Goal: Communication & Community: Answer question/provide support

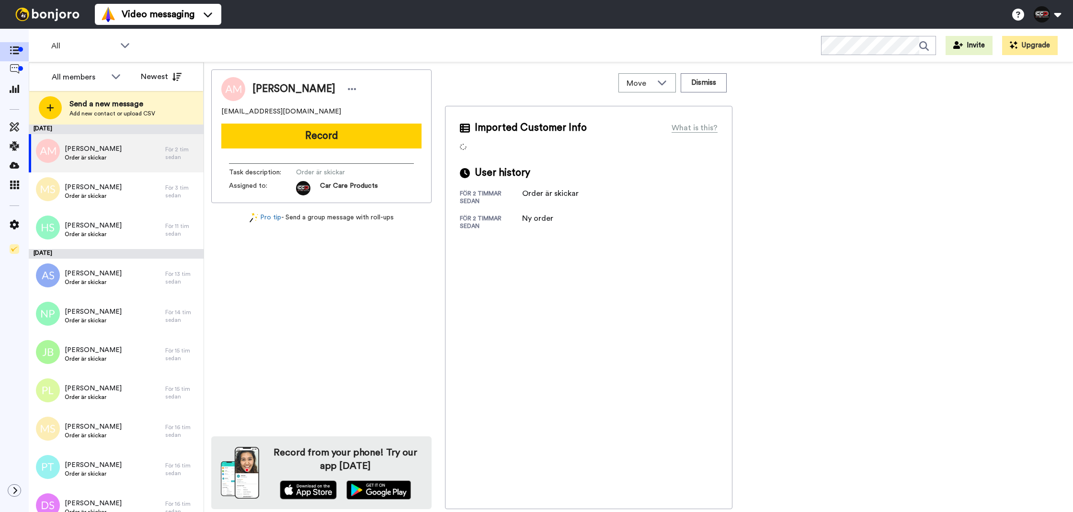
click at [320, 129] on button "Record" at bounding box center [321, 136] width 200 height 25
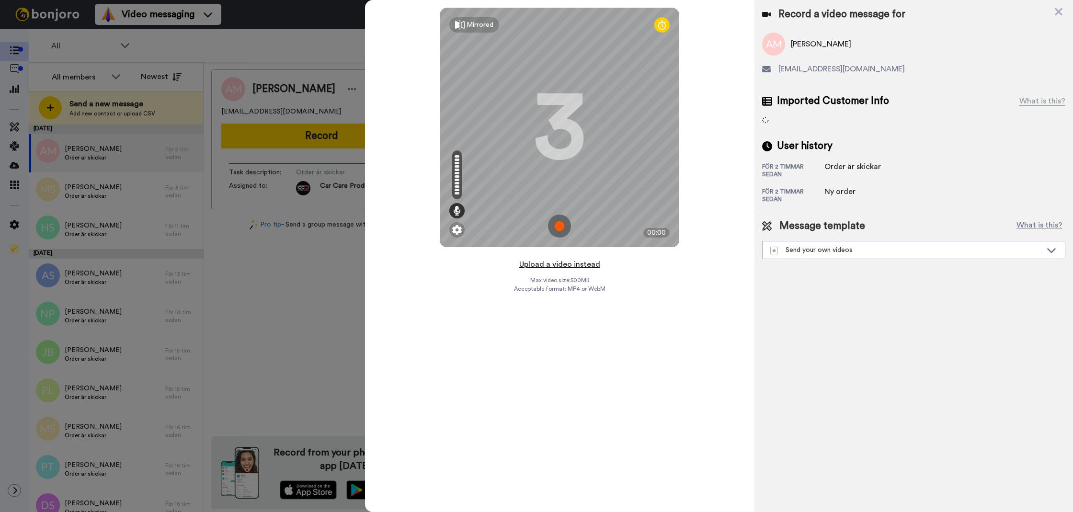
click at [568, 268] on button "Upload a video instead" at bounding box center [559, 264] width 87 height 12
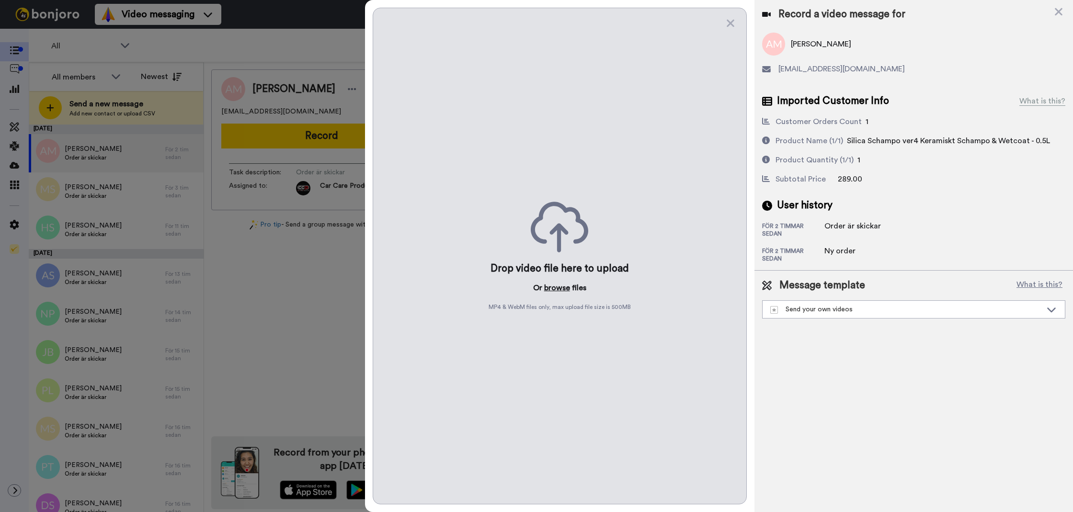
click at [559, 287] on button "browse" at bounding box center [557, 287] width 26 height 11
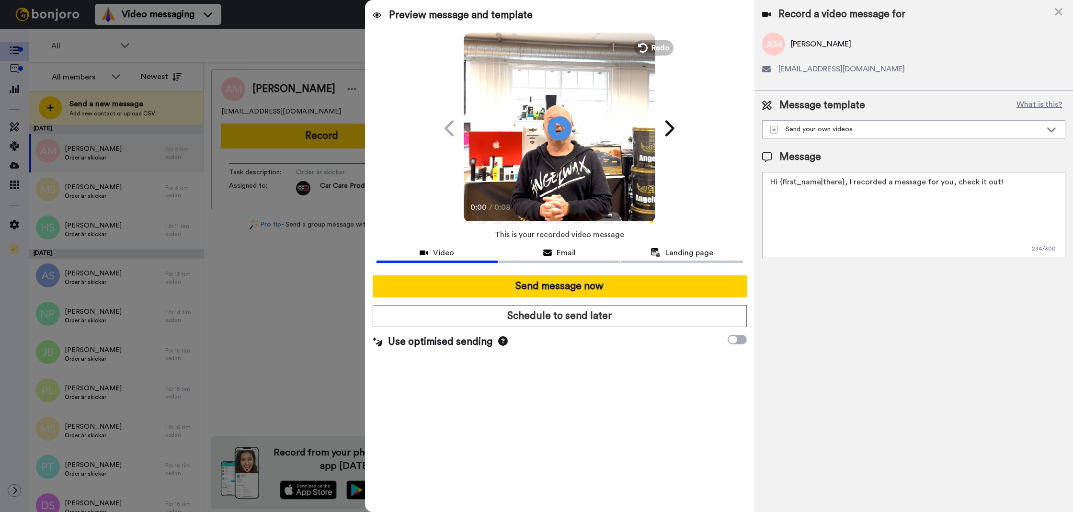
click at [811, 232] on textarea "Hi {first_name|there}, I recorded a message for you, check it out!" at bounding box center [913, 215] width 303 height 86
click at [812, 232] on textarea "Hi {first_name|there}, I recorded a message for you, check it out!" at bounding box center [913, 215] width 303 height 86
click at [874, 193] on textarea "Tack för att du handlar hos oss! Välkommen åter." at bounding box center [913, 215] width 303 height 86
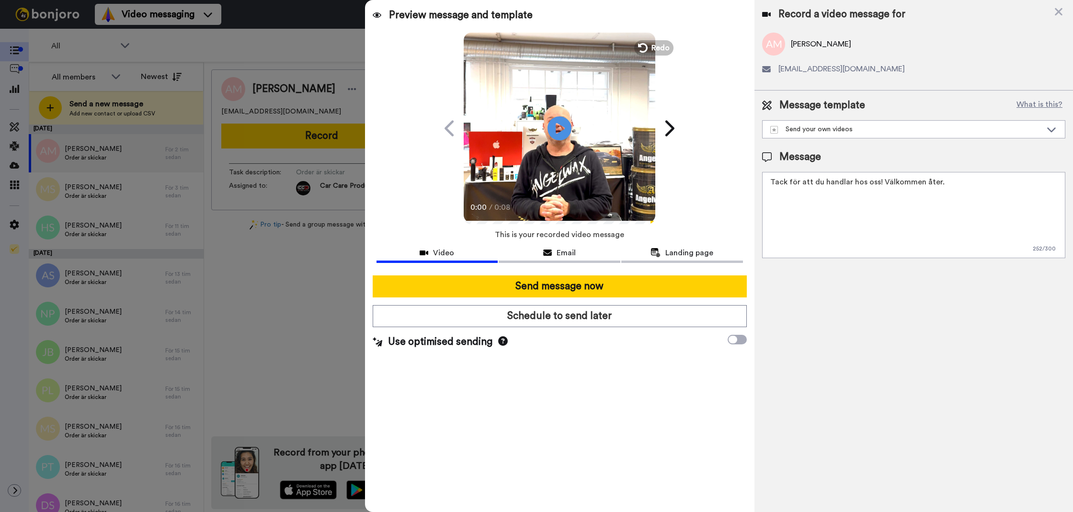
click at [874, 193] on textarea "Tack för att du handlar hos oss! Välkommen åter." at bounding box center [913, 215] width 303 height 86
type textarea "Tack för att du handlar hos oss! Välkommen åter."
click at [834, 294] on div "Record a video message for Anders Martinsson voc244@hotmail.com Message templat…" at bounding box center [913, 256] width 318 height 512
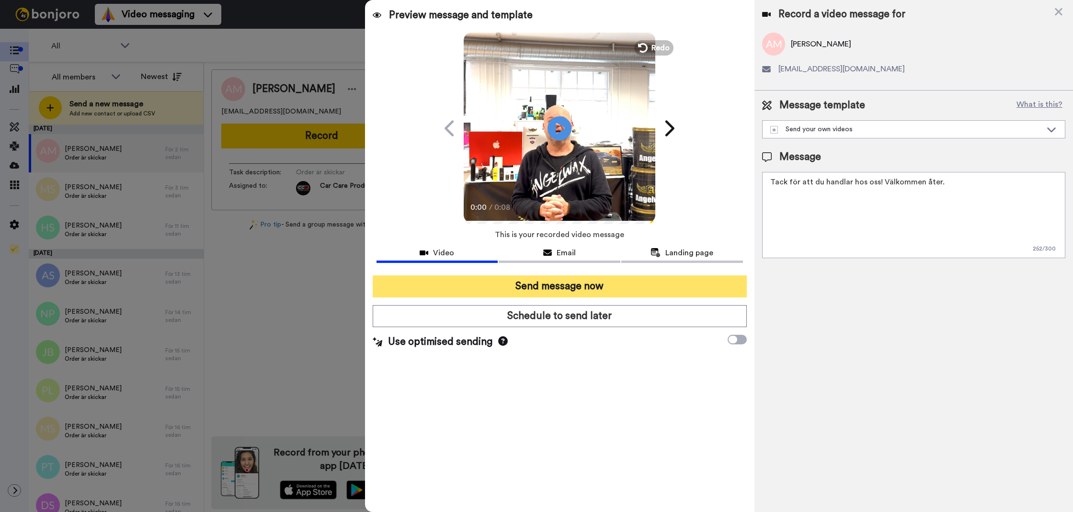
click at [669, 296] on button "Send message now" at bounding box center [560, 286] width 374 height 22
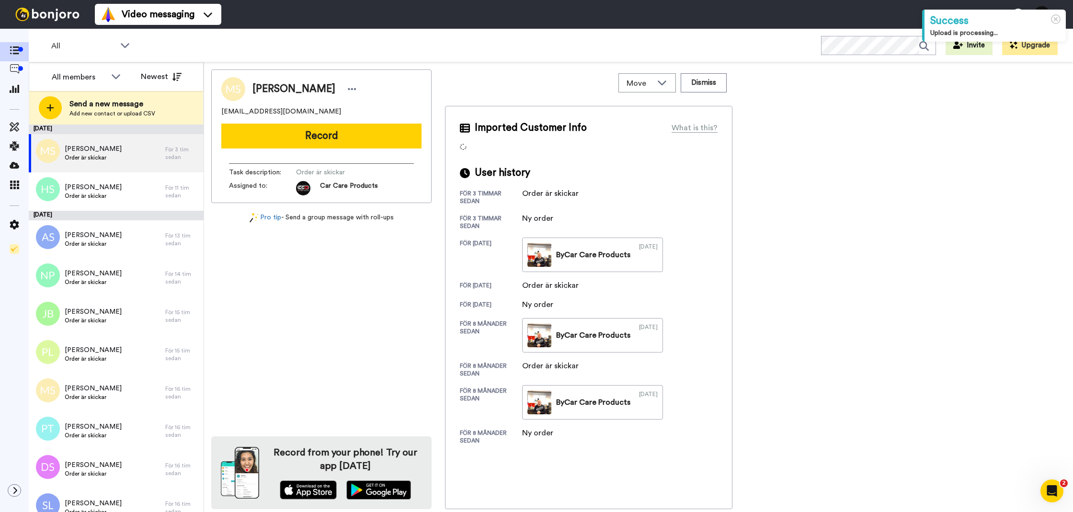
click at [315, 149] on div "Martin Sandblom martinsandblom130@hotmail.com Record Task description : Order ä…" at bounding box center [321, 136] width 220 height 134
click at [323, 138] on button "Record" at bounding box center [321, 136] width 200 height 25
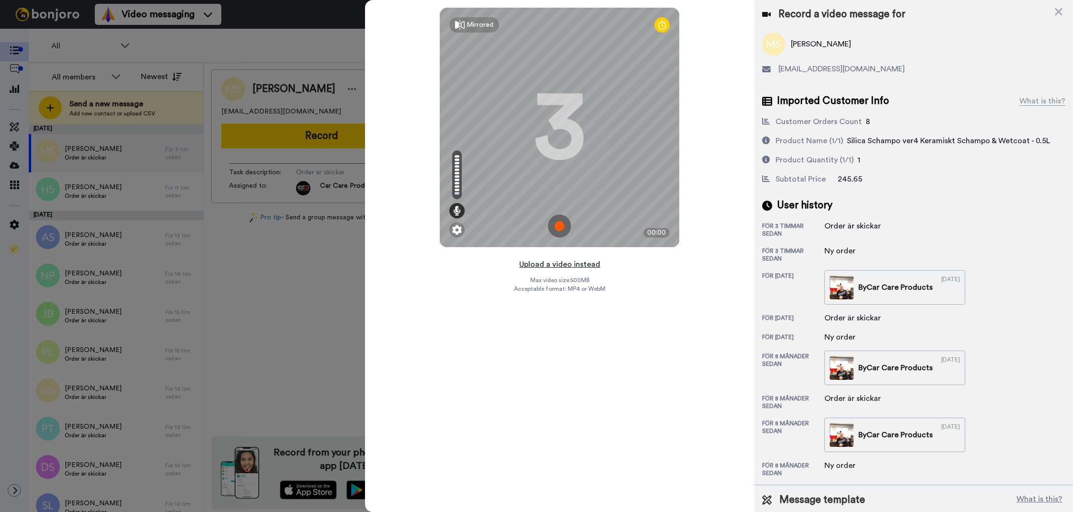
click at [569, 269] on button "Upload a video instead" at bounding box center [559, 264] width 87 height 12
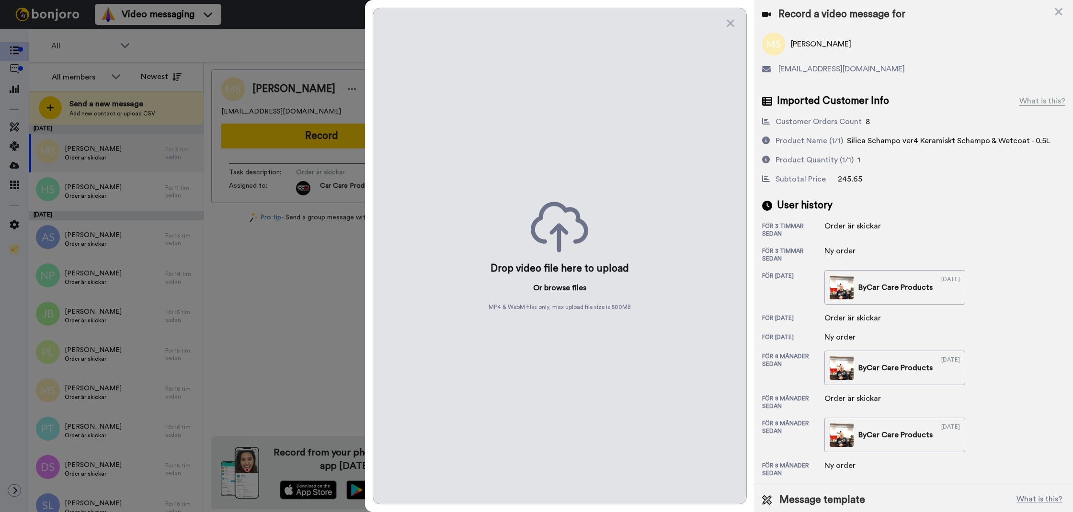
click at [557, 284] on button "browse" at bounding box center [557, 287] width 26 height 11
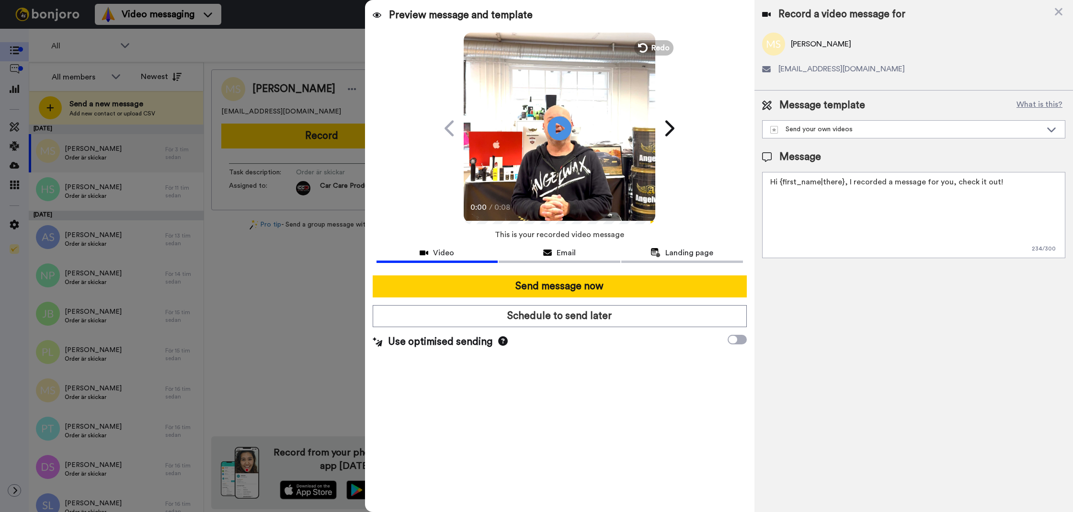
click at [792, 234] on textarea "Hi {first_name|there}, I recorded a message for you, check it out!" at bounding box center [913, 215] width 303 height 86
paste textarea "Tack för att du handlar hos oss! Välkommen åter."
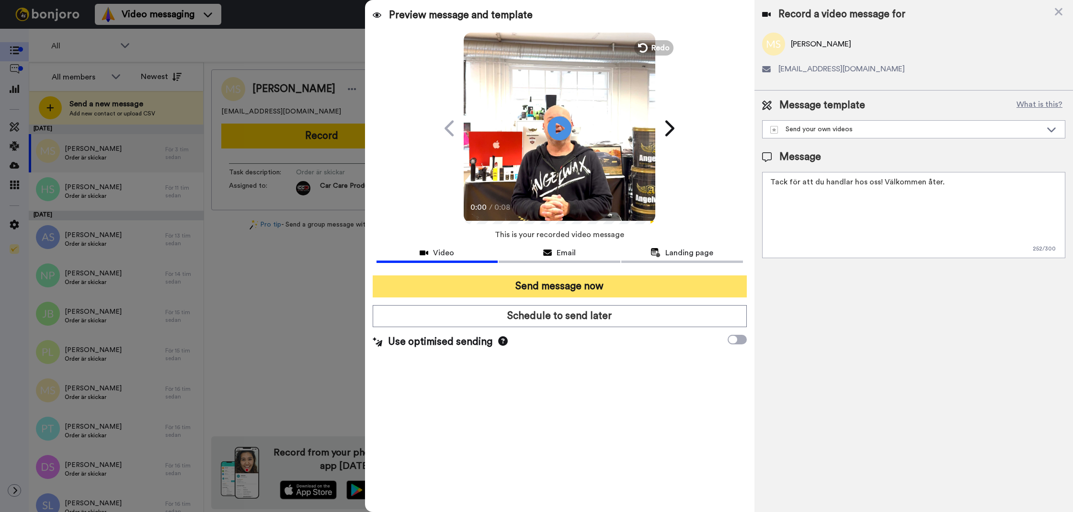
type textarea "Tack för att du handlar hos oss! Välkommen åter."
click at [697, 282] on button "Send message now" at bounding box center [560, 286] width 374 height 22
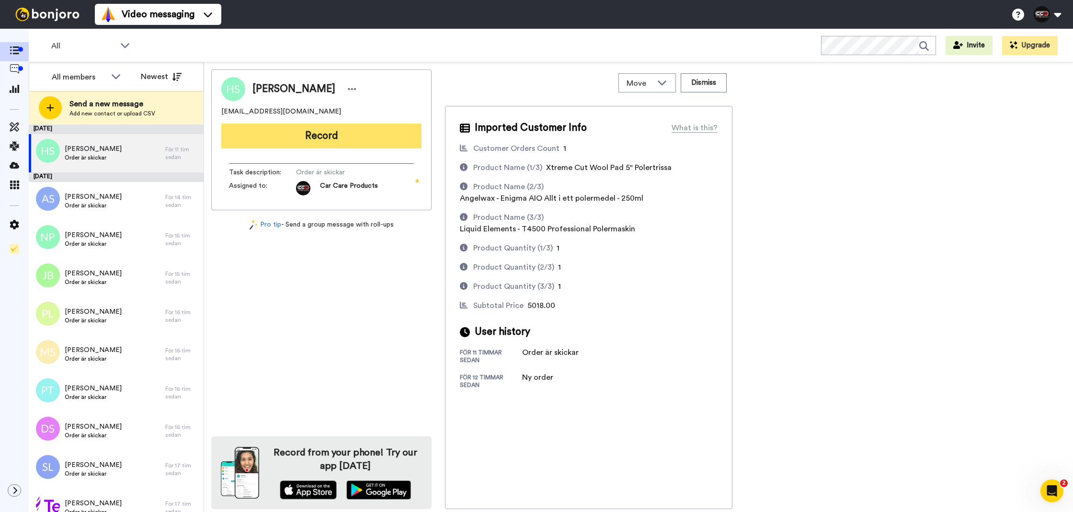
click at [396, 141] on button "Record" at bounding box center [321, 136] width 200 height 25
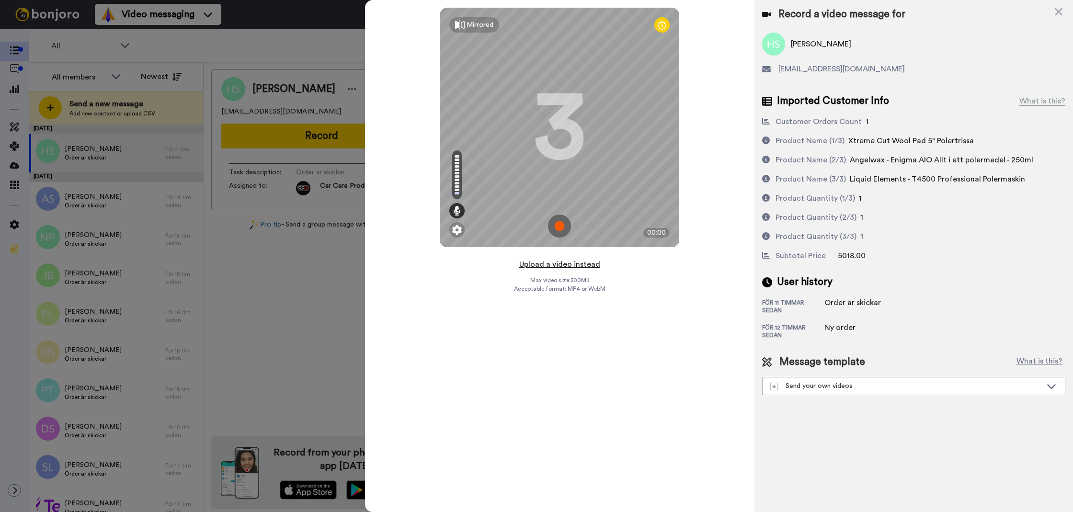
click at [581, 268] on button "Upload a video instead" at bounding box center [559, 264] width 87 height 12
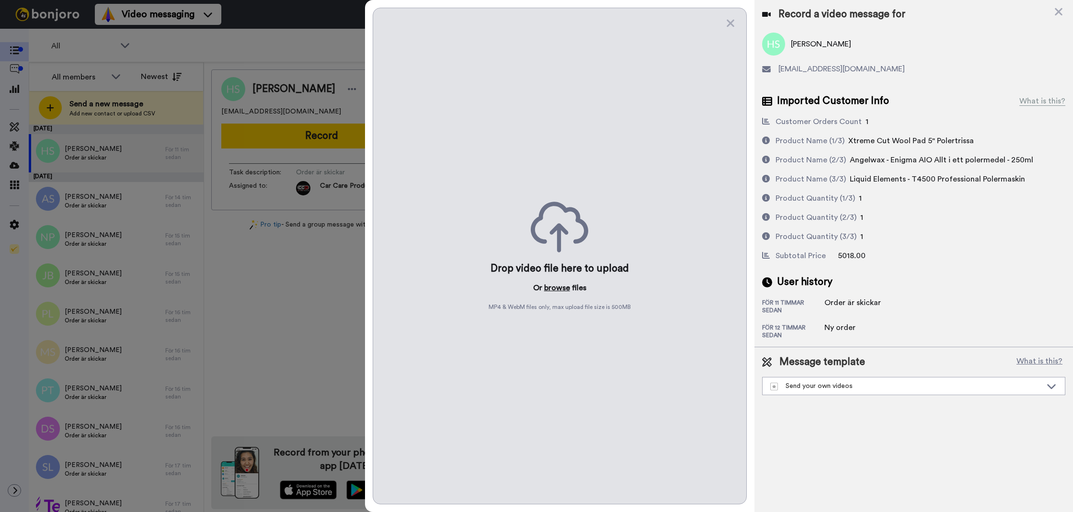
click at [550, 292] on button "browse" at bounding box center [557, 287] width 26 height 11
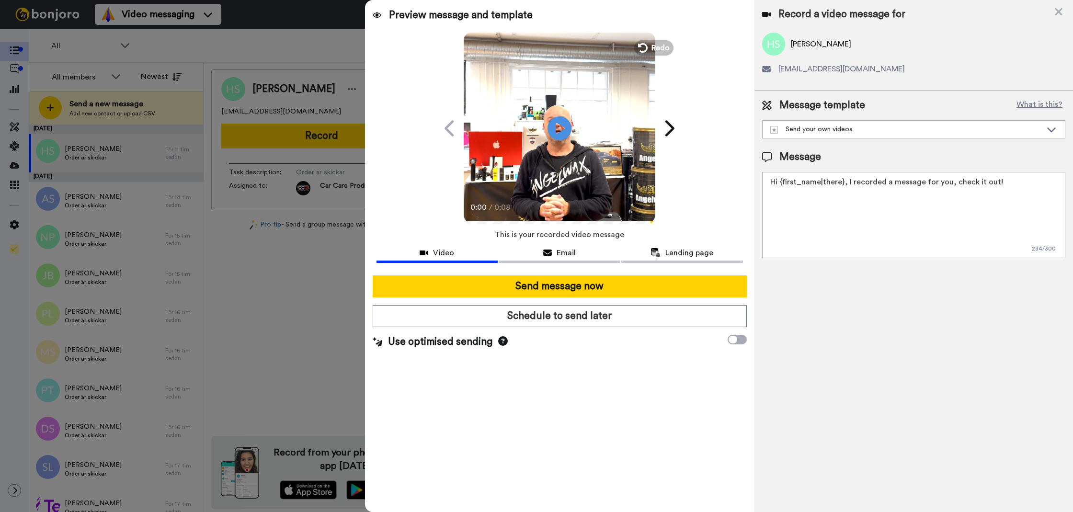
click at [836, 193] on textarea "Hi {first_name|there}, I recorded a message for you, check it out!" at bounding box center [913, 215] width 303 height 86
click at [890, 182] on textarea "Tack för att du handlar hos oss! Välommen åter." at bounding box center [913, 215] width 303 height 86
click at [905, 238] on textarea "Tack för att du handlar hos oss! Välkommen åter." at bounding box center [913, 215] width 303 height 86
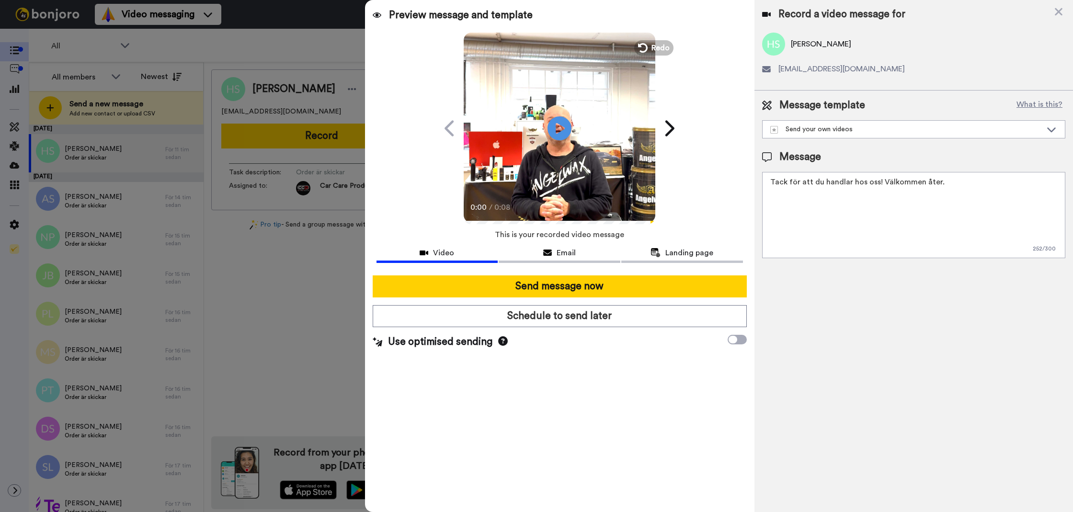
click at [905, 238] on textarea "Tack för att du handlar hos oss! Välkommen åter." at bounding box center [913, 215] width 303 height 86
type textarea "Tack för att du handlar hos oss! Välkommen åter."
click at [886, 302] on div "Record a video message for Håkan Samuelsson valemossen@outlook.com Message temp…" at bounding box center [913, 256] width 318 height 512
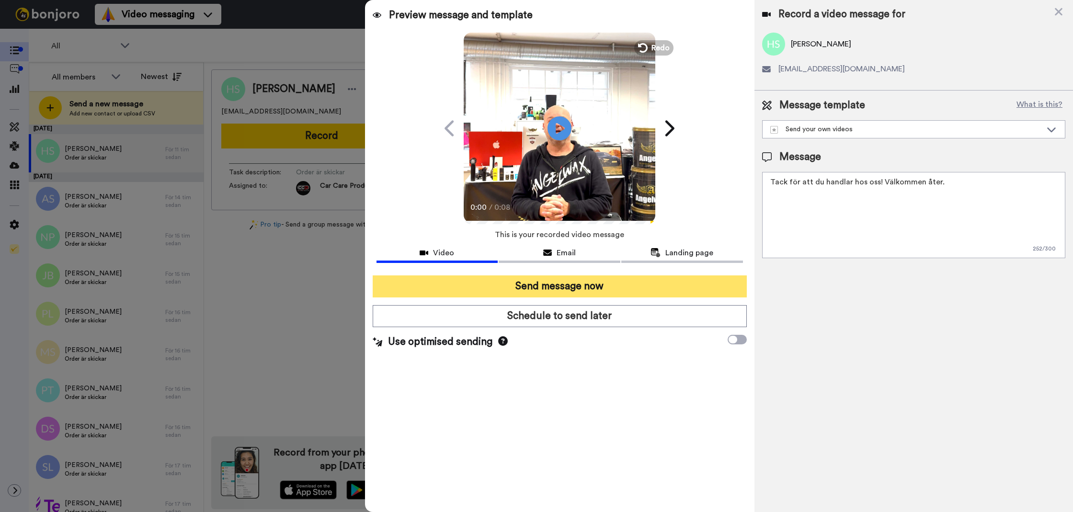
click at [630, 291] on button "Send message now" at bounding box center [560, 286] width 374 height 22
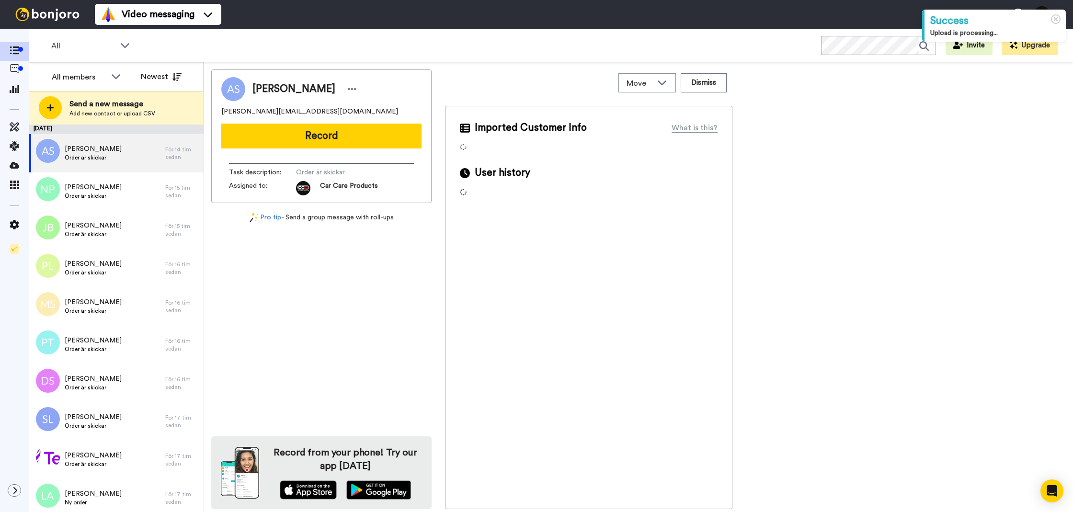
click at [270, 158] on div "Task description : Order är skickar Assigned to: Car Care Products" at bounding box center [321, 175] width 200 height 39
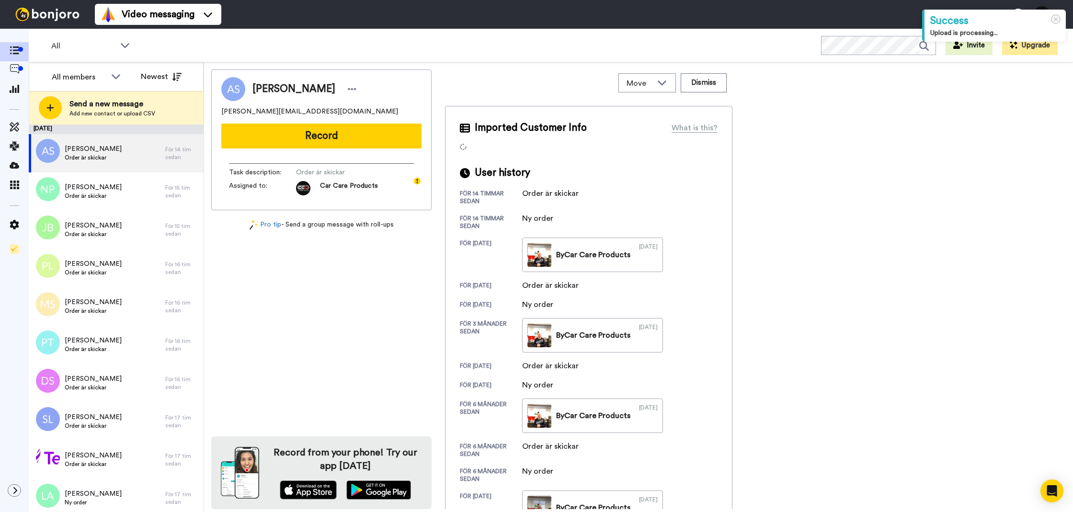
click at [277, 146] on button "Record" at bounding box center [321, 136] width 200 height 25
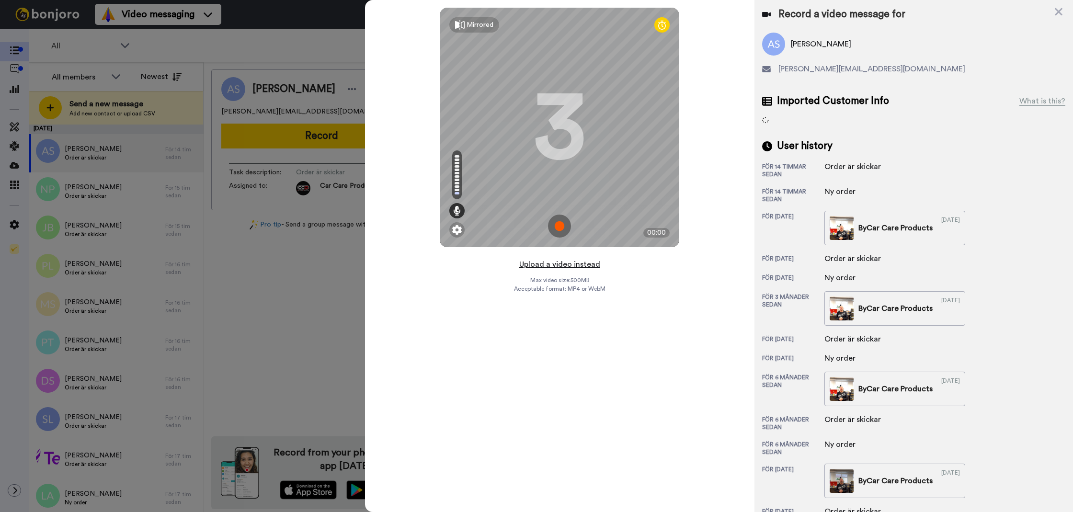
click at [549, 266] on button "Upload a video instead" at bounding box center [559, 264] width 87 height 12
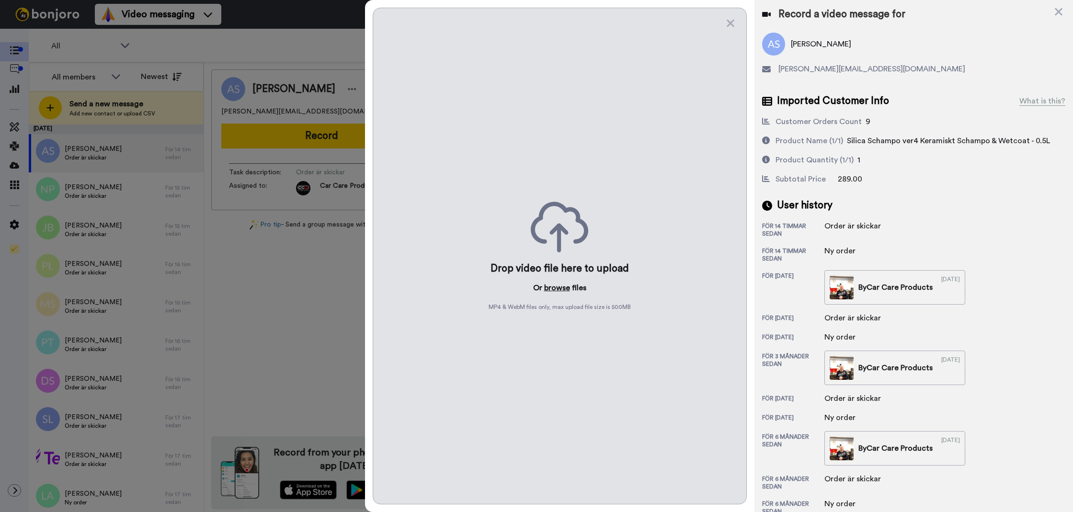
click at [547, 292] on button "browse" at bounding box center [557, 287] width 26 height 11
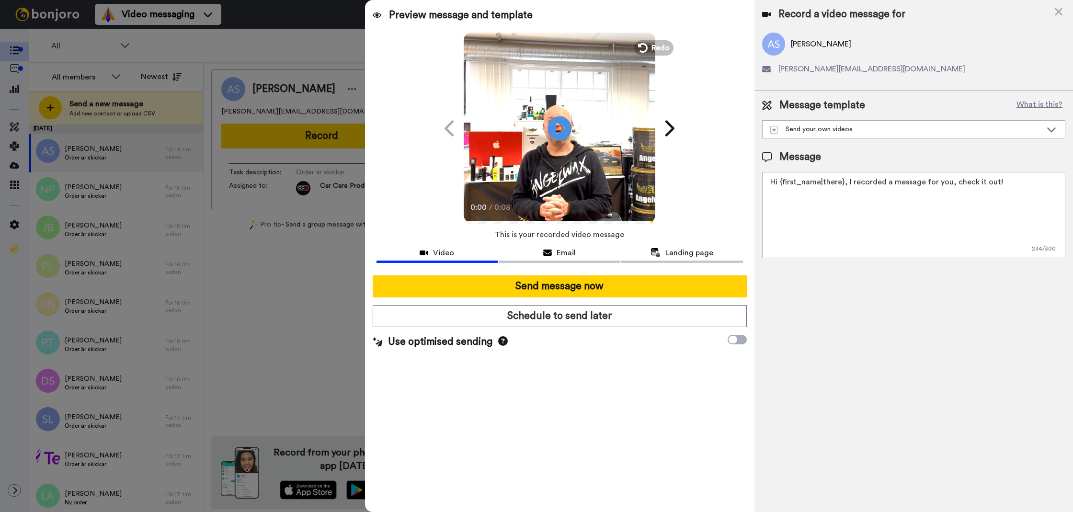
click at [852, 254] on textarea "Hi {first_name|there}, I recorded a message for you, check it out!" at bounding box center [913, 215] width 303 height 86
paste textarea "Tack för att du handlar hos oss! Välkommen åter."
click at [968, 213] on textarea "Tack för att du handlar hos oss! Välkommen åter. Tycker du att Silica Schampo V…" at bounding box center [913, 215] width 303 height 86
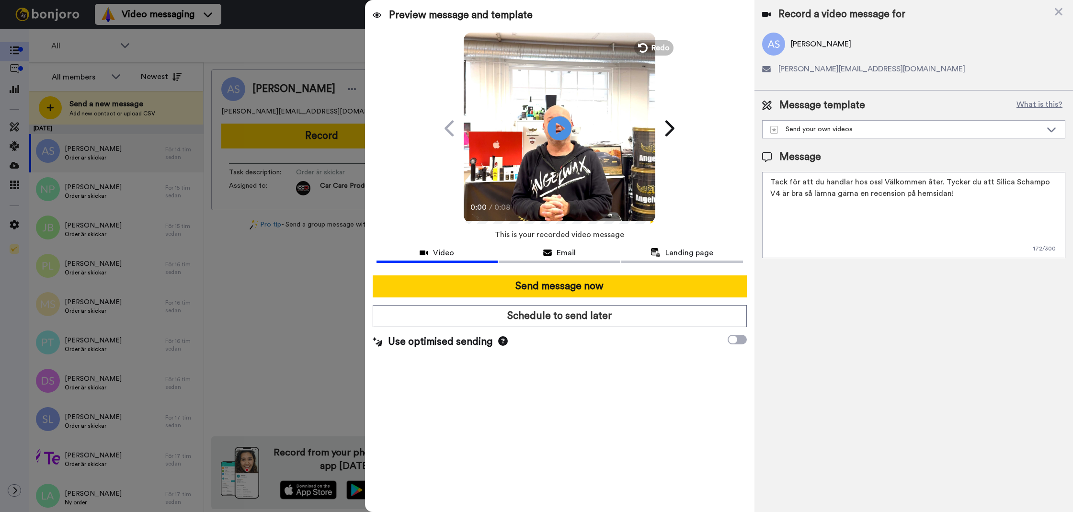
click at [801, 194] on textarea "Tack för att du handlar hos oss! Välkommen åter. Tycker du att Silica Schampo V…" at bounding box center [913, 215] width 303 height 86
click at [904, 196] on textarea "Tack för att du handlar hos oss! Välkommen åter. Tycker du att Silica Schampo V…" at bounding box center [913, 215] width 303 height 86
click at [1034, 195] on textarea "Tack för att du handlar hos oss! Välkommen åter. Tycker du att Silica Schampo V…" at bounding box center [913, 215] width 303 height 86
click at [1032, 191] on textarea "Tack för att du handlar hos oss! Välkommen åter. Tycker du att Silica Schampo V…" at bounding box center [913, 215] width 303 height 86
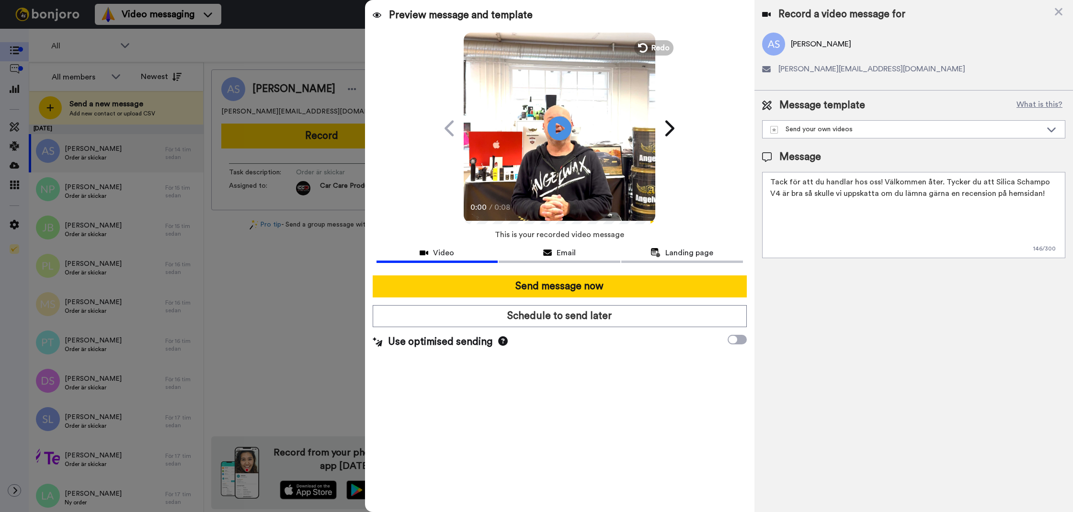
click at [1032, 191] on textarea "Tack för att du handlar hos oss! Välkommen åter. Tycker du att Silica Schampo V…" at bounding box center [913, 215] width 303 height 86
click at [954, 280] on div "Record a video message for Andreas Sterner andreas.sterner@hotmail.com Message …" at bounding box center [913, 256] width 318 height 512
click at [777, 234] on textarea "Tack för att du handlar hos oss! Välkommen åter. Tycker du att Silica Schampo V…" at bounding box center [913, 215] width 303 height 86
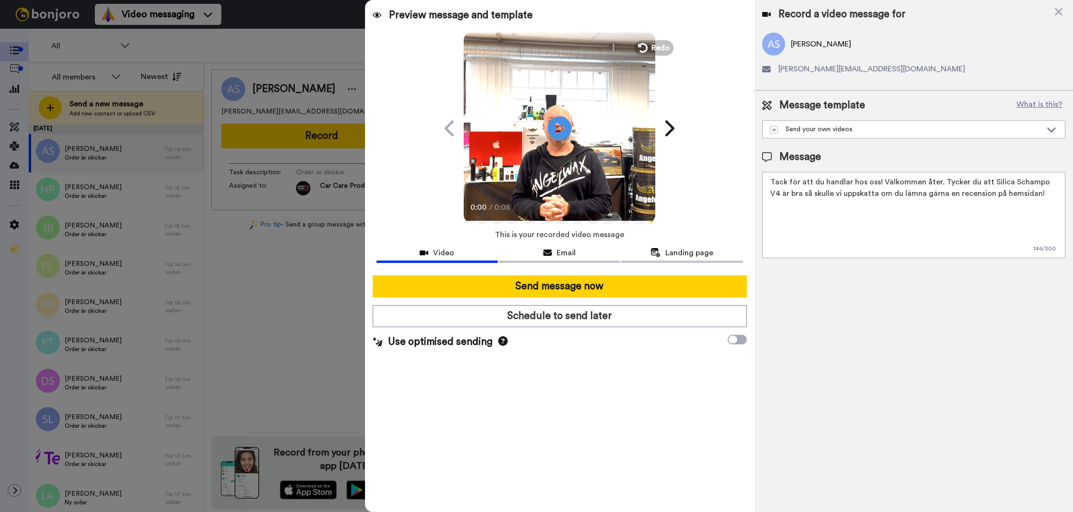
click at [777, 234] on textarea "Tack för att du handlar hos oss! Välkommen åter. Tycker du att Silica Schampo V…" at bounding box center [913, 215] width 303 height 86
click at [788, 340] on div "Record a video message for Andreas Sterner andreas.sterner@hotmail.com Message …" at bounding box center [913, 256] width 318 height 512
click at [918, 197] on textarea "Tack för att du handlar hos oss! Välkommen åter. Tycker du att Silica Schampo V…" at bounding box center [913, 215] width 303 height 86
click at [904, 213] on textarea "Tack för att du handlar hos oss! Välkommen åter. Tycker du att Silica Schampo V…" at bounding box center [913, 215] width 303 height 86
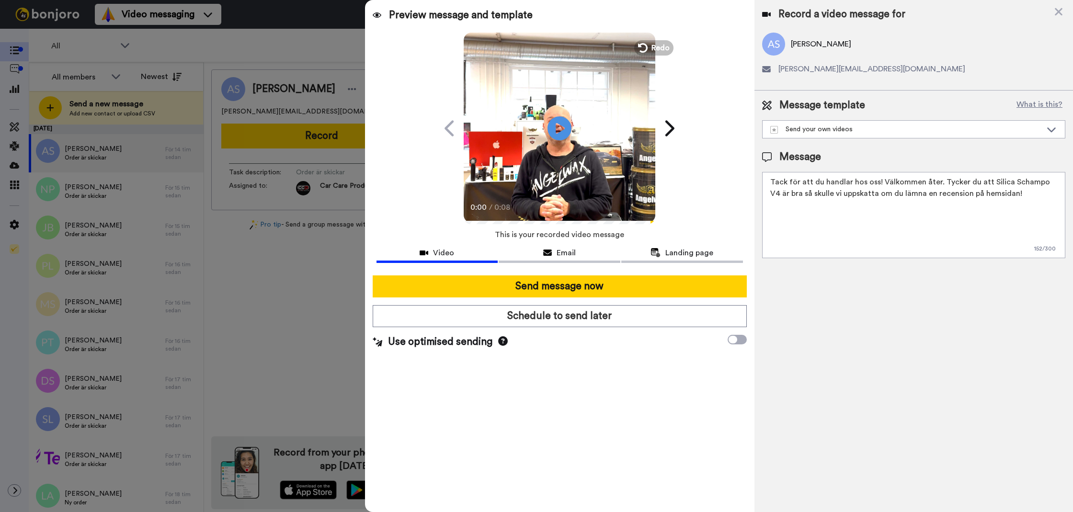
click at [961, 222] on textarea "Tack för att du handlar hos oss! Välkommen åter. Tycker du att Silica Schampo V…" at bounding box center [913, 215] width 303 height 86
type textarea "Tack för att du handlar hos oss! Välkommen åter. Tycker du att Silica Schampo V…"
drag, startPoint x: 865, startPoint y: 295, endPoint x: 840, endPoint y: 292, distance: 25.2
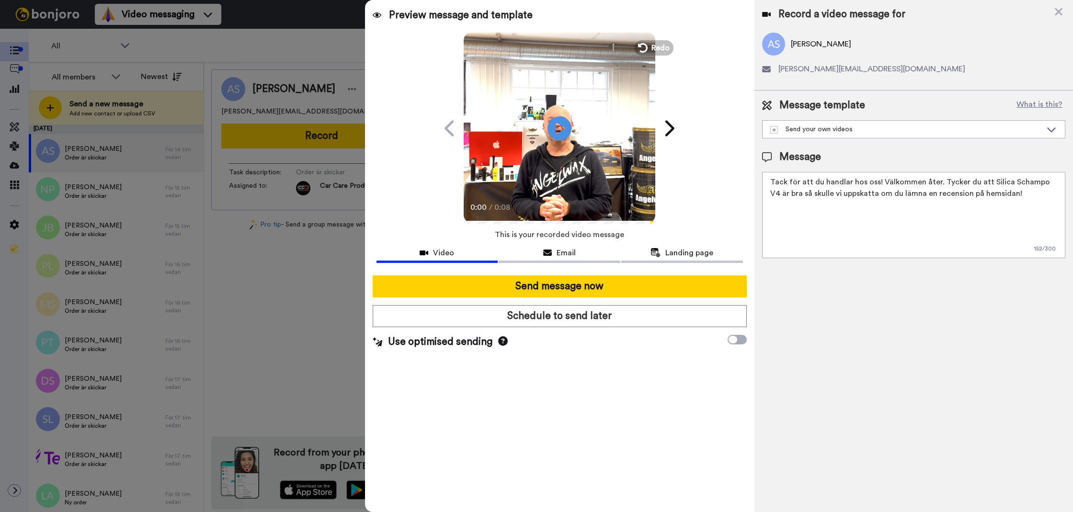
click at [865, 295] on div "Record a video message for Andreas Sterner andreas.sterner@hotmail.com Message …" at bounding box center [913, 256] width 318 height 512
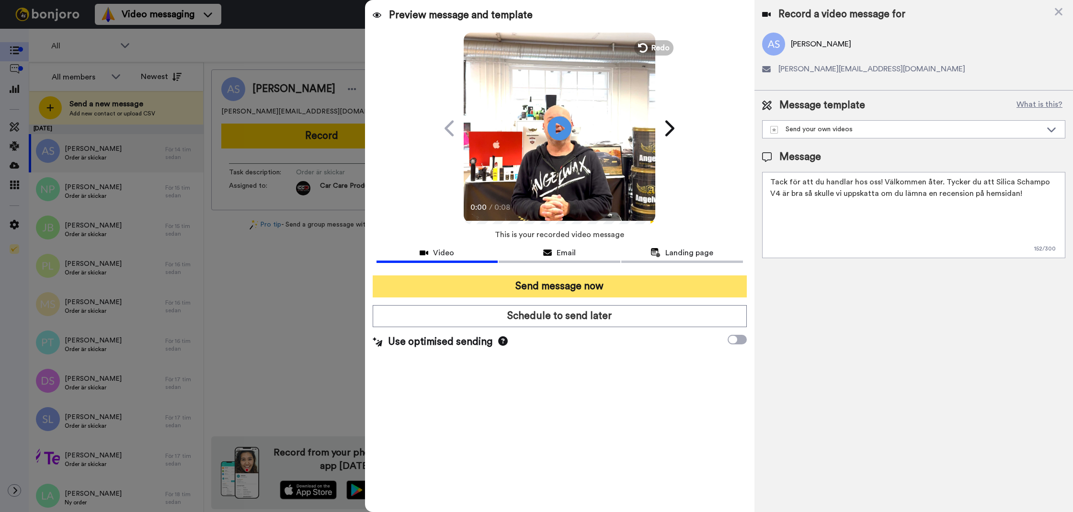
click at [680, 283] on button "Send message now" at bounding box center [560, 286] width 374 height 22
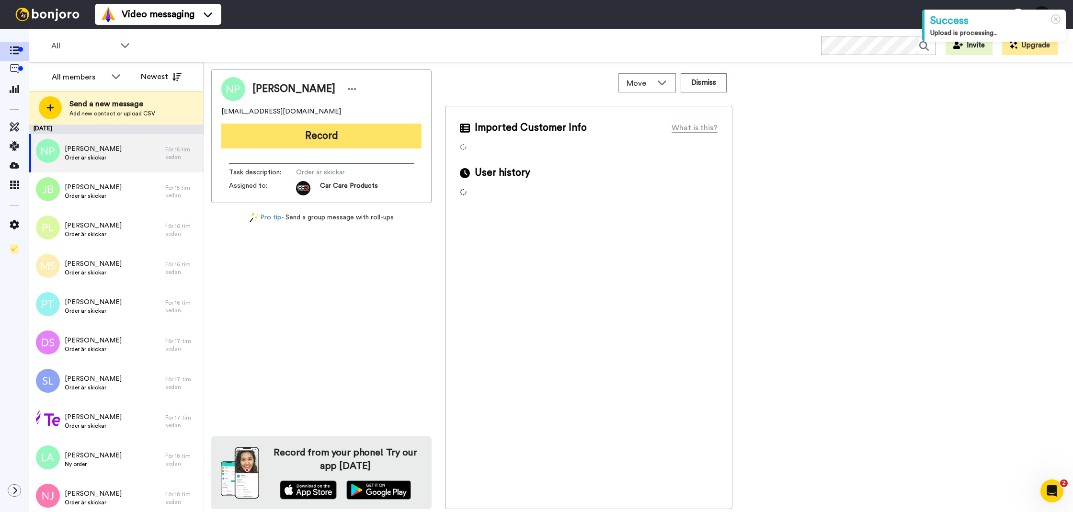
click at [331, 146] on button "Record" at bounding box center [321, 136] width 200 height 25
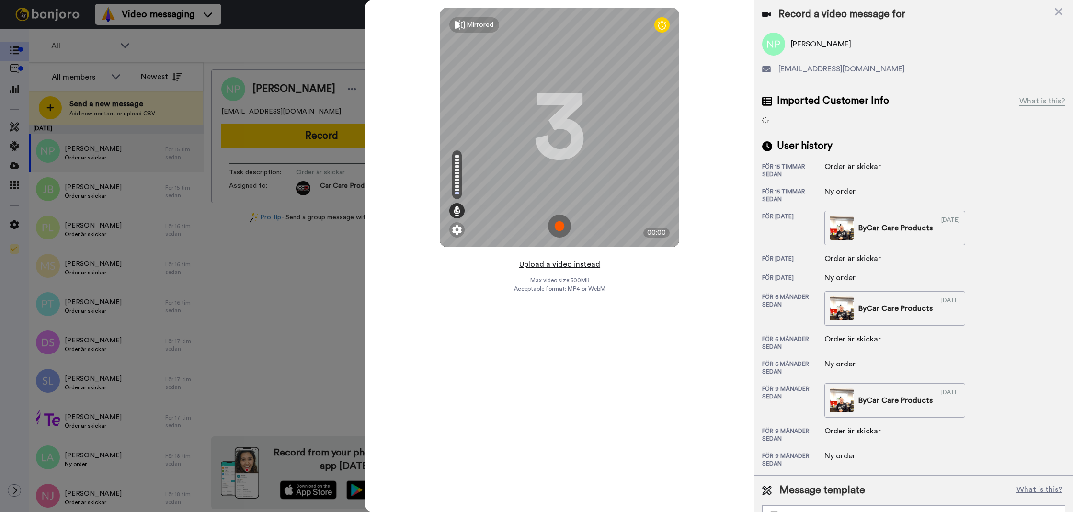
click at [534, 267] on button "Upload a video instead" at bounding box center [559, 264] width 87 height 12
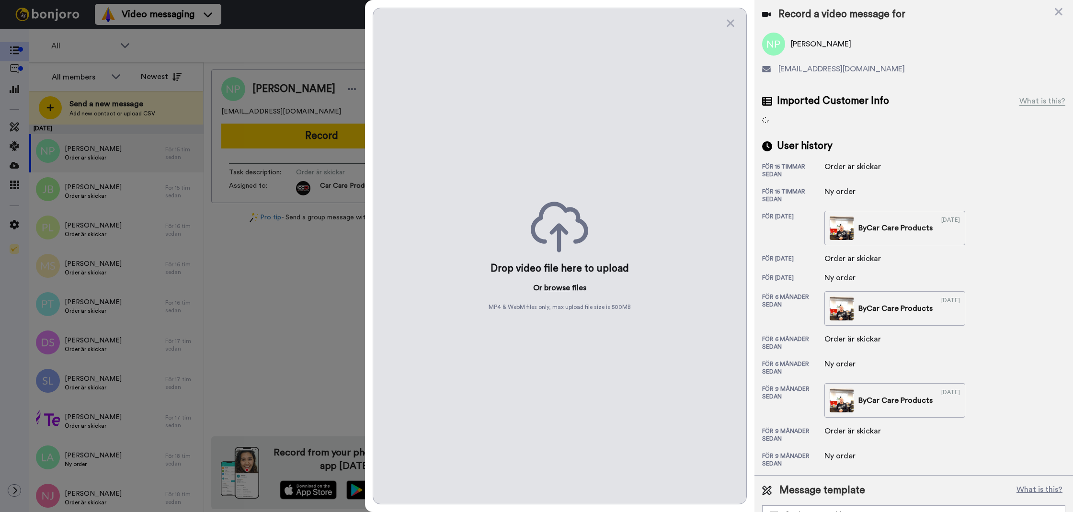
click at [564, 286] on button "browse" at bounding box center [557, 287] width 26 height 11
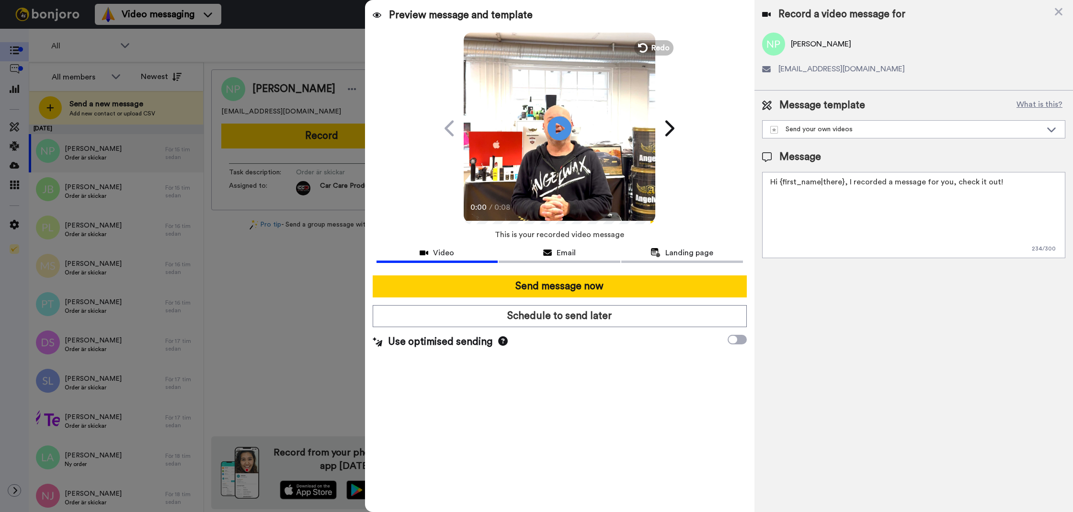
click at [795, 245] on textarea "Hi {first_name|there}, I recorded a message for you, check it out!" at bounding box center [913, 215] width 303 height 86
paste textarea "Tack för att du handlar hos oss! Välkommen åter. Tycker du att Silica Schampo V…"
type textarea "Tack för att du handlar hos oss! Välkommen åter. Tycker du att Silica Schampo V…"
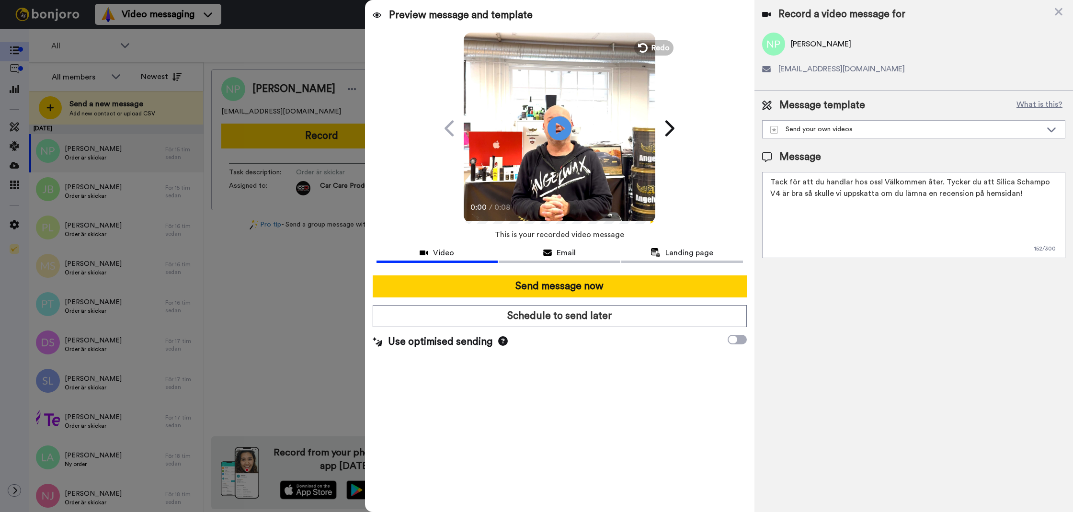
click at [150, 118] on div at bounding box center [536, 256] width 1073 height 512
drag, startPoint x: 204, startPoint y: 155, endPoint x: 307, endPoint y: 107, distance: 113.4
click at [204, 154] on div at bounding box center [536, 256] width 1073 height 512
click at [1063, 12] on div "Record a video message for" at bounding box center [913, 14] width 303 height 13
click at [1058, 11] on icon at bounding box center [1059, 12] width 8 height 8
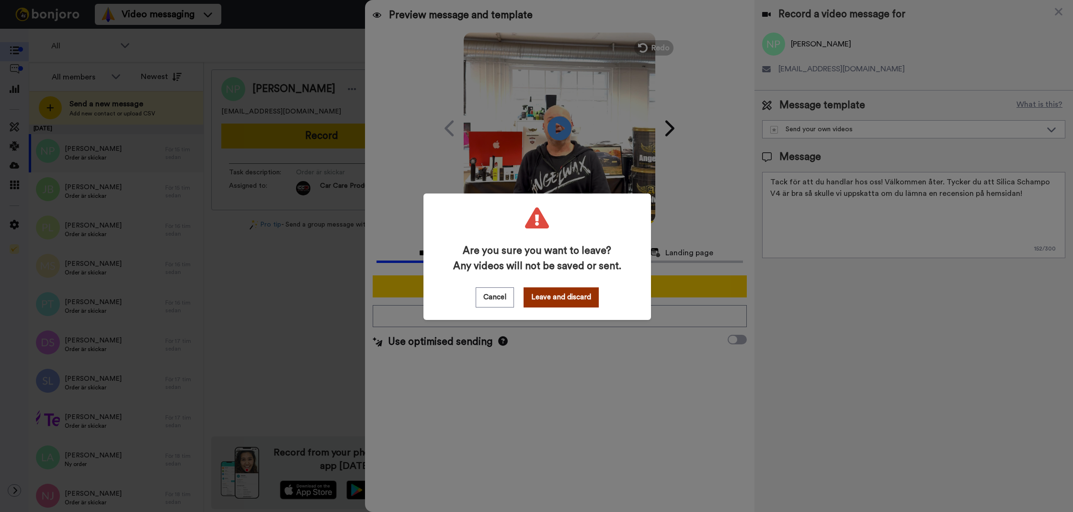
click at [557, 301] on button "Leave and discard" at bounding box center [560, 297] width 75 height 20
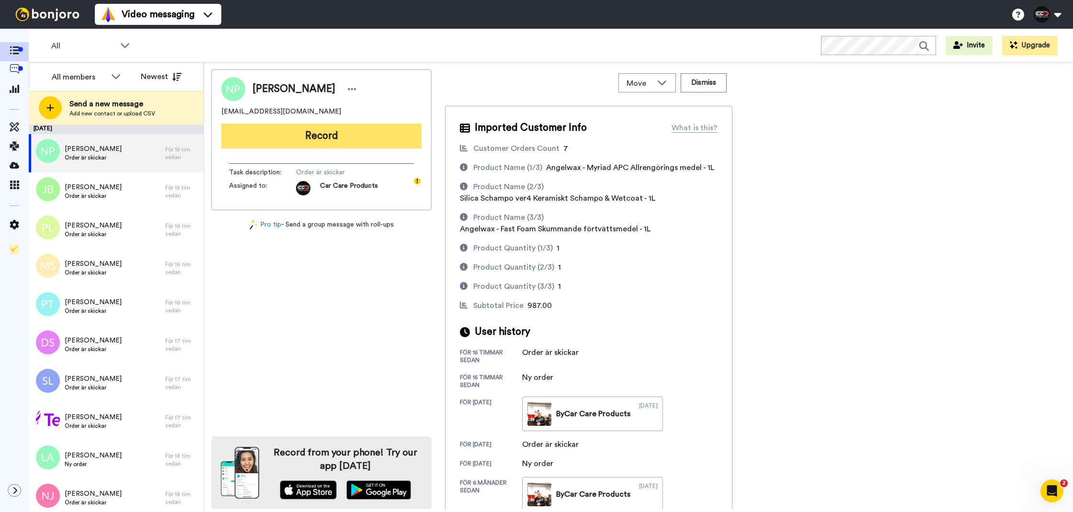
click at [355, 136] on button "Record" at bounding box center [321, 136] width 200 height 25
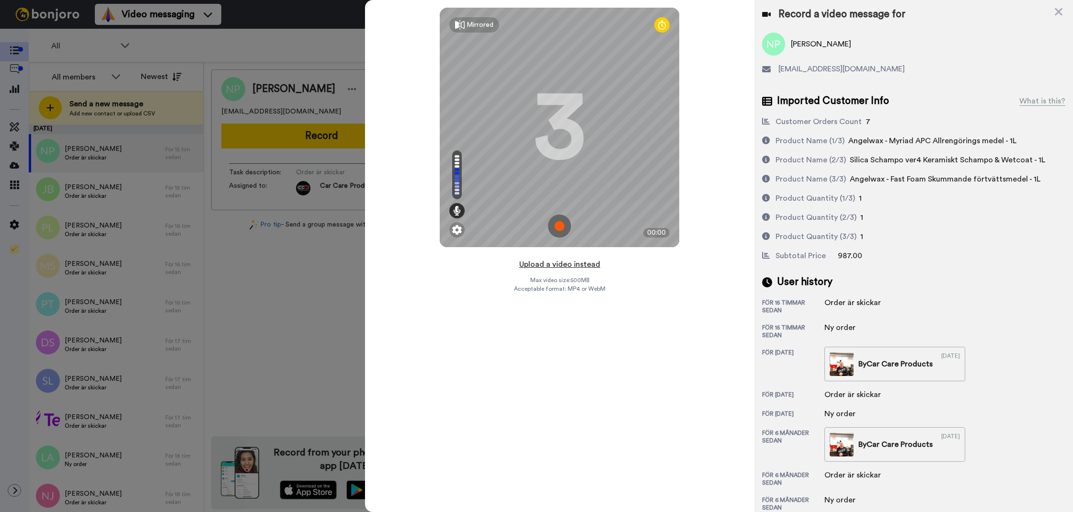
click at [585, 264] on button "Upload a video instead" at bounding box center [559, 264] width 87 height 12
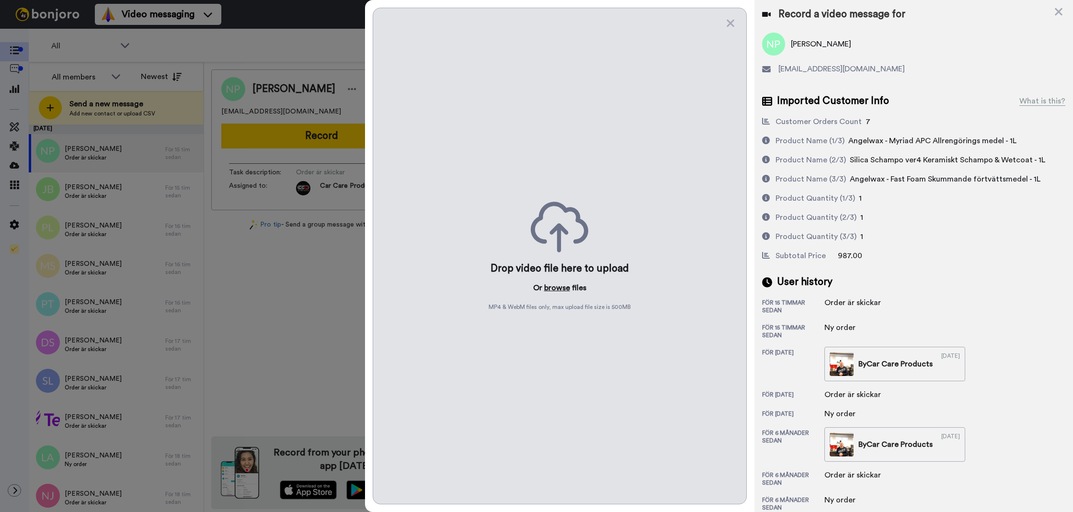
click at [568, 290] on button "browse" at bounding box center [557, 287] width 26 height 11
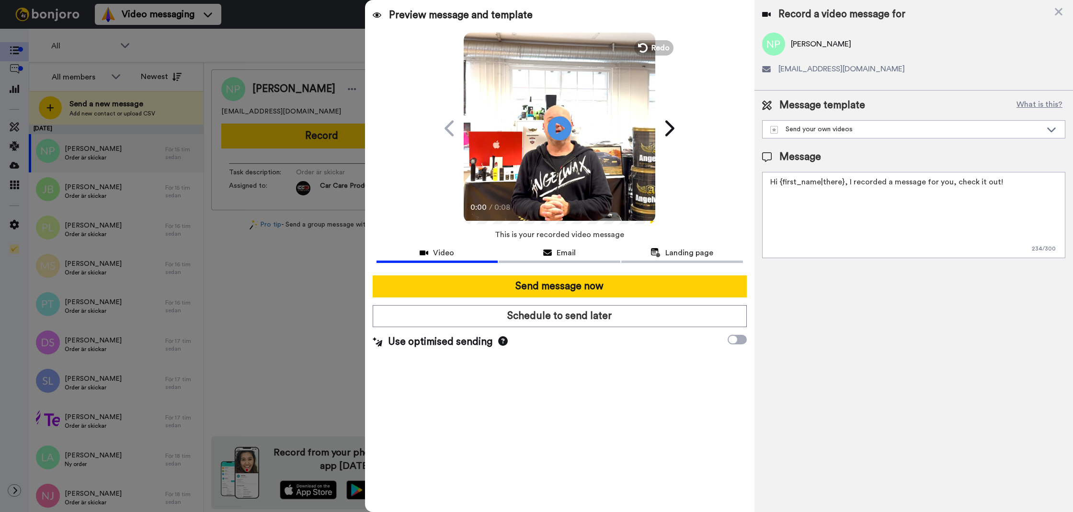
click at [812, 236] on textarea "Hi {first_name|there}, I recorded a message for you, check it out!" at bounding box center [913, 215] width 303 height 86
paste textarea "Tack för att du handlar hos oss! Välkommen åter. Tycker du att Silica Schampo V…"
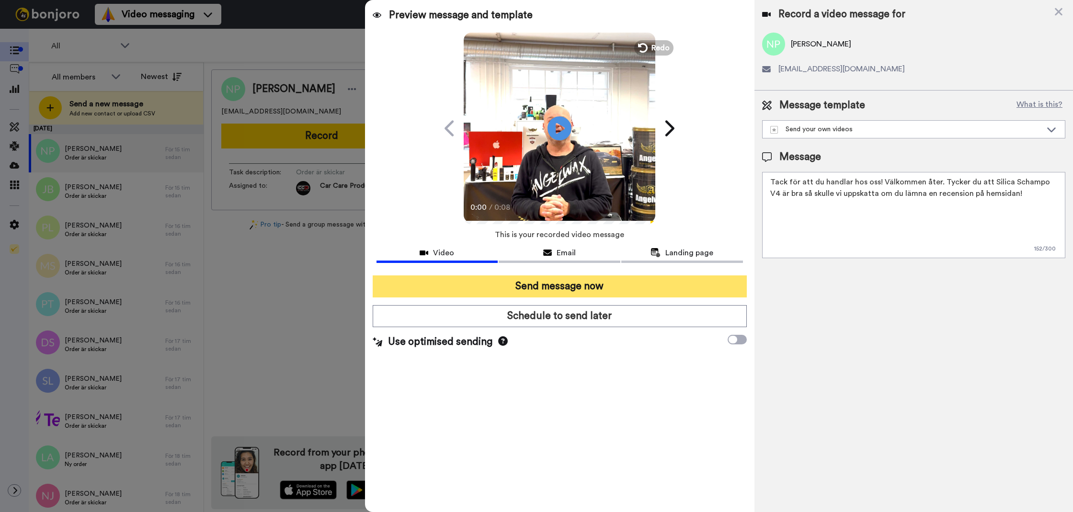
type textarea "Tack för att du handlar hos oss! Välkommen åter. Tycker du att Silica Schampo V…"
click at [690, 282] on button "Send message now" at bounding box center [560, 286] width 374 height 22
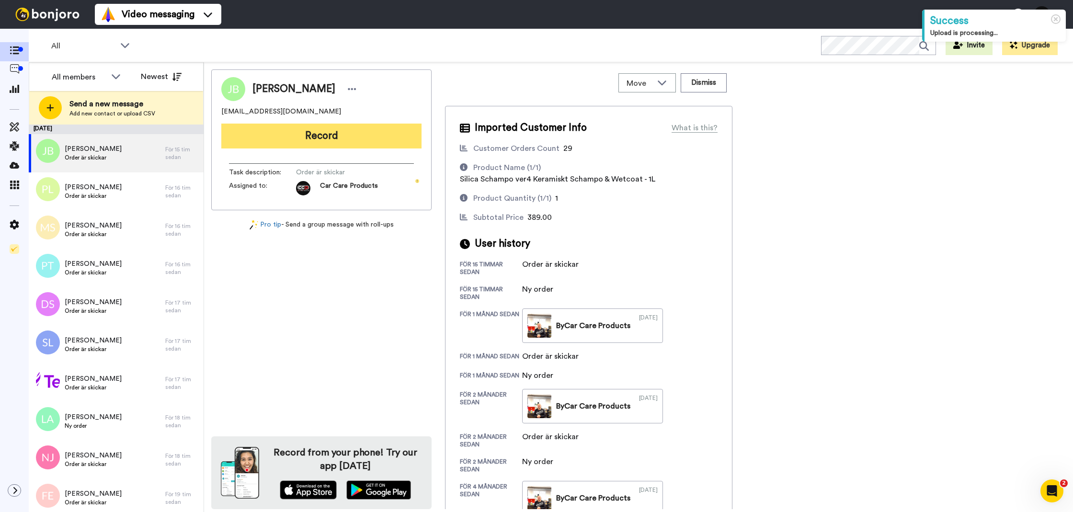
click at [330, 124] on button "Record" at bounding box center [321, 136] width 200 height 25
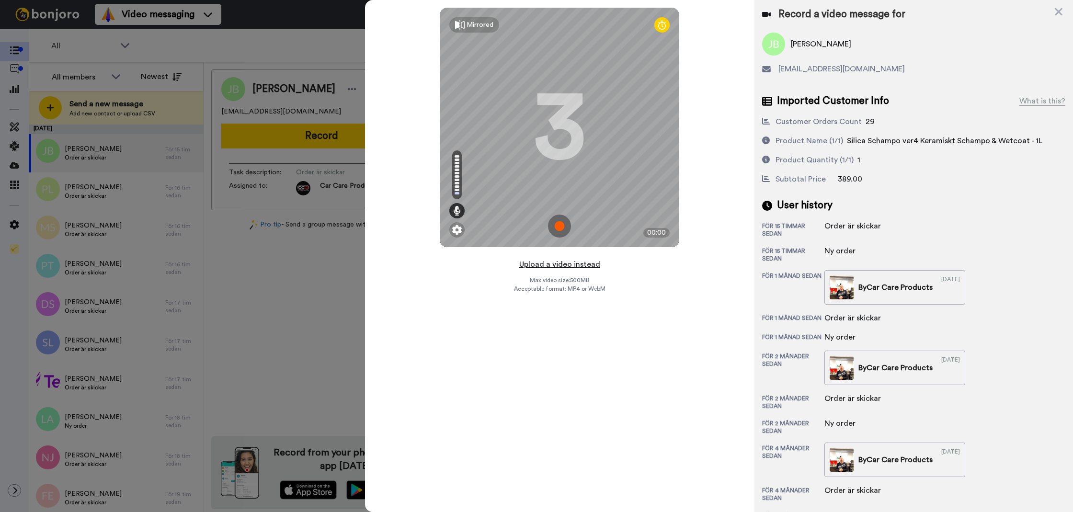
click at [548, 266] on button "Upload a video instead" at bounding box center [559, 264] width 87 height 12
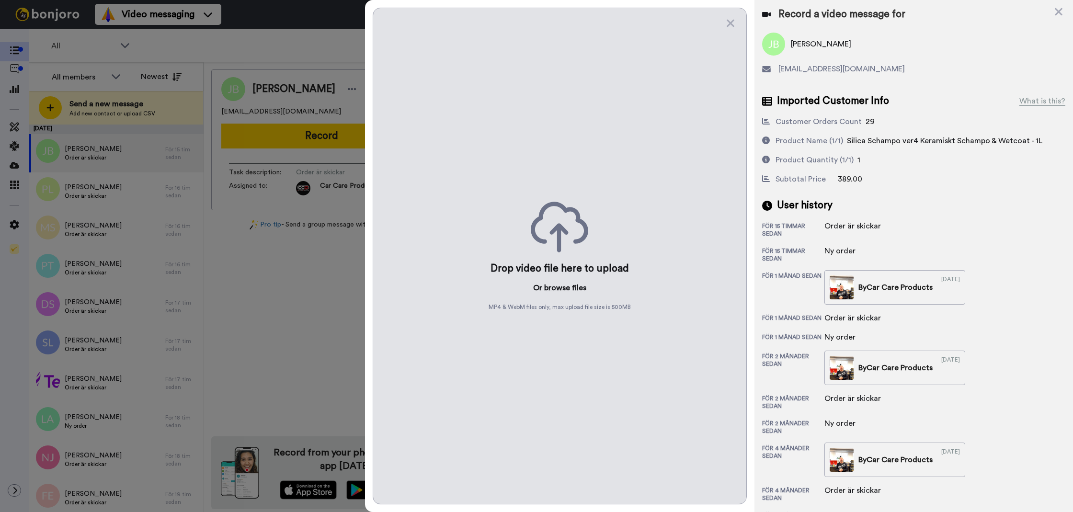
click at [564, 288] on button "browse" at bounding box center [557, 287] width 26 height 11
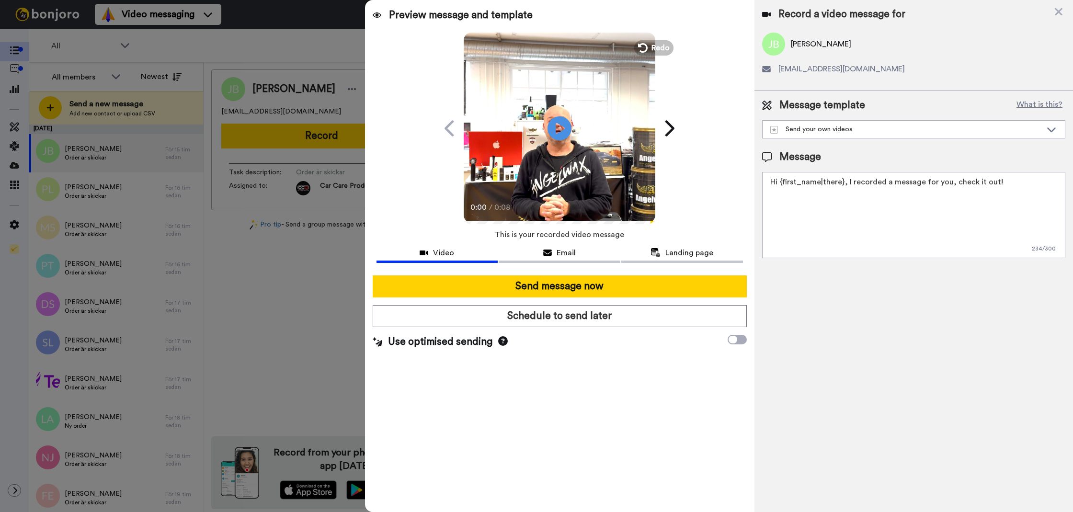
click at [854, 220] on textarea "Hi {first_name|there}, I recorded a message for you, check it out!" at bounding box center [913, 215] width 303 height 86
paste textarea "Tack för att du handlar hos oss! Välkommen åter. Tycker du att Silica Schampo V…"
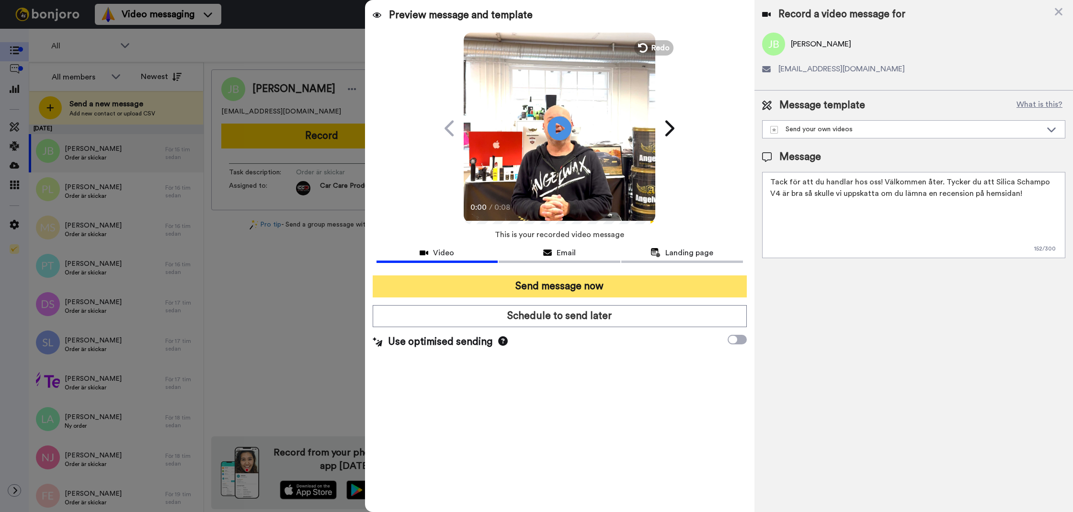
type textarea "Tack för att du handlar hos oss! Välkommen åter. Tycker du att Silica Schampo V…"
click at [713, 282] on button "Send message now" at bounding box center [560, 286] width 374 height 22
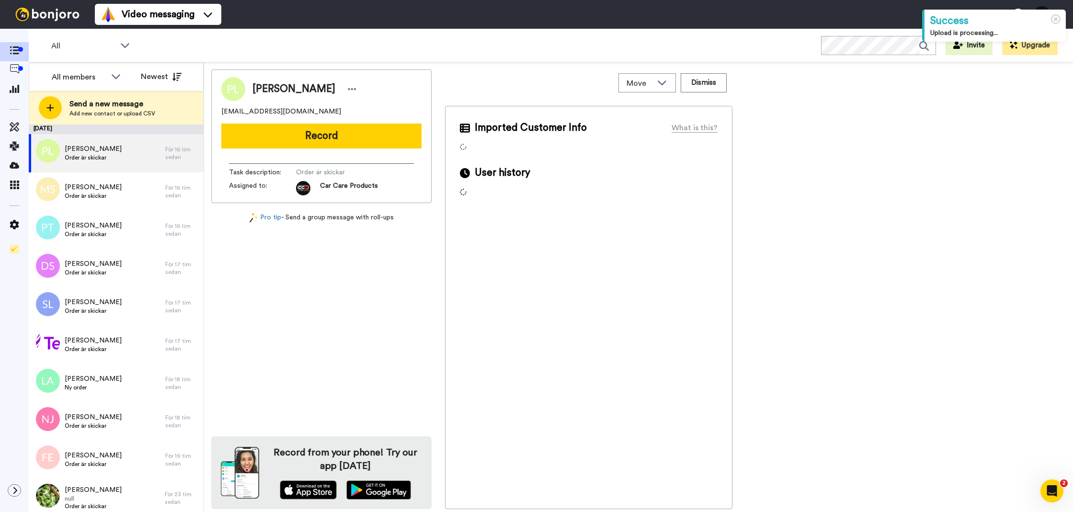
click at [293, 142] on button "Record" at bounding box center [321, 136] width 200 height 25
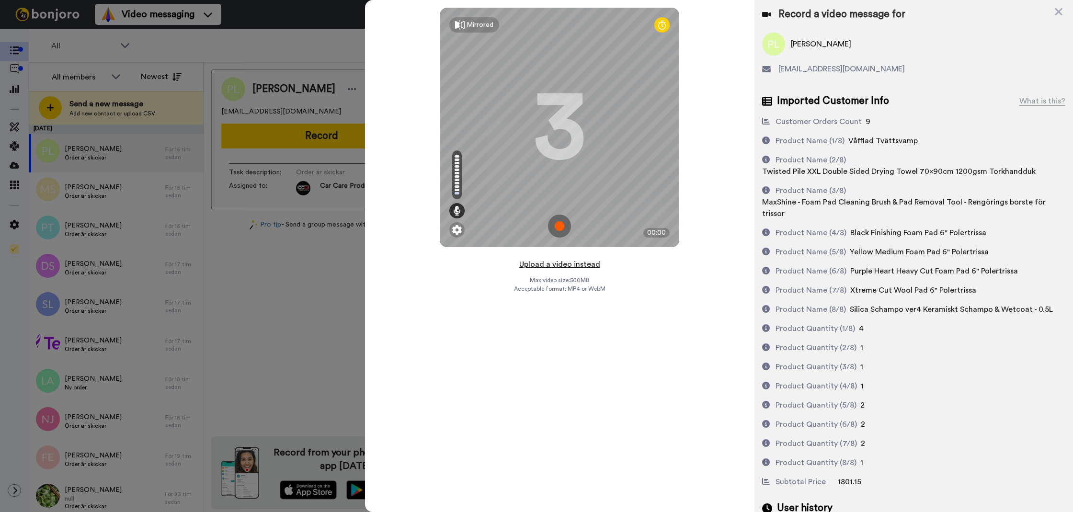
click at [592, 266] on button "Upload a video instead" at bounding box center [559, 264] width 87 height 12
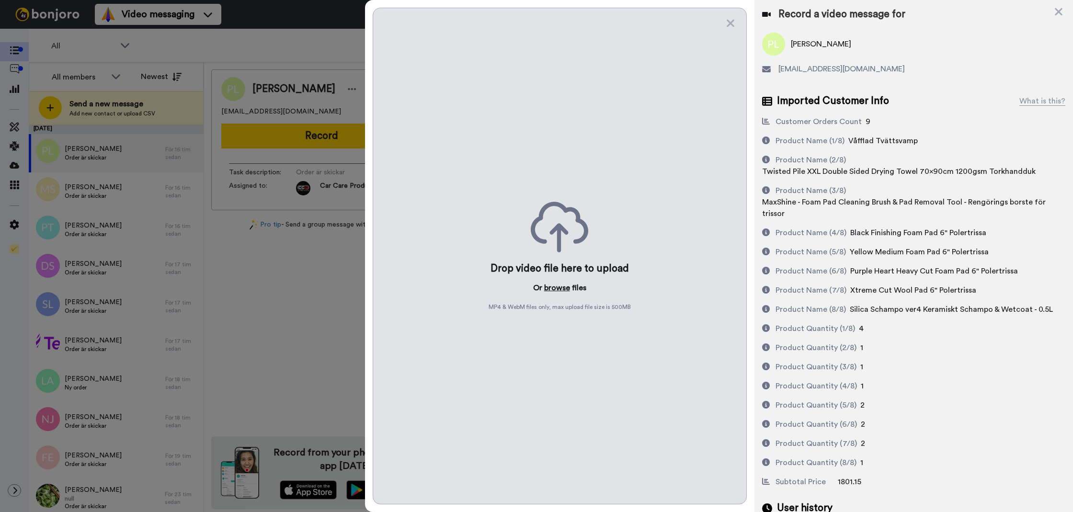
click at [567, 289] on button "browse" at bounding box center [557, 287] width 26 height 11
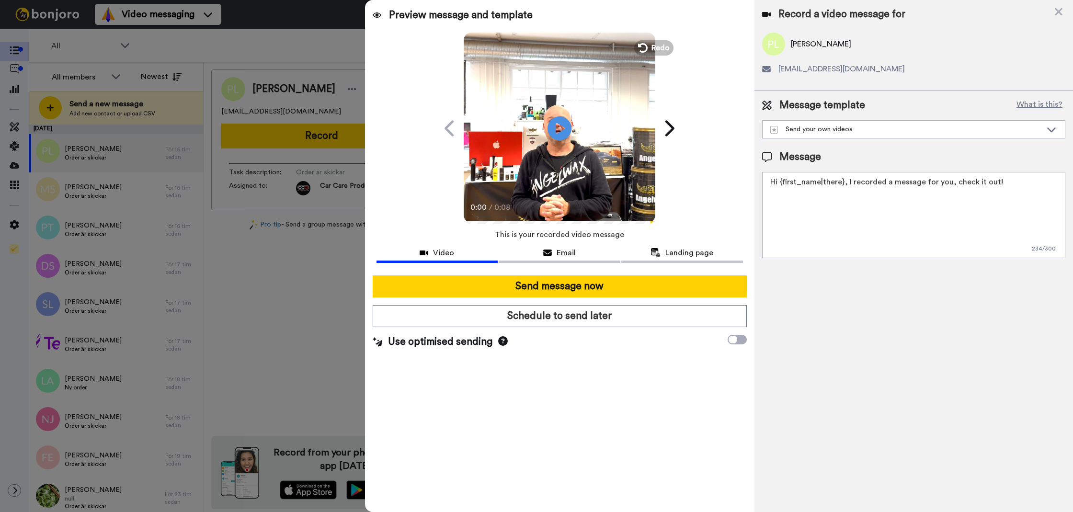
click at [798, 235] on textarea "Hi {first_name|there}, I recorded a message for you, check it out!" at bounding box center [913, 215] width 303 height 86
paste textarea "Tack för att du handlar hos oss! Välkommen åter. Tycker du att Silica Schampo V…"
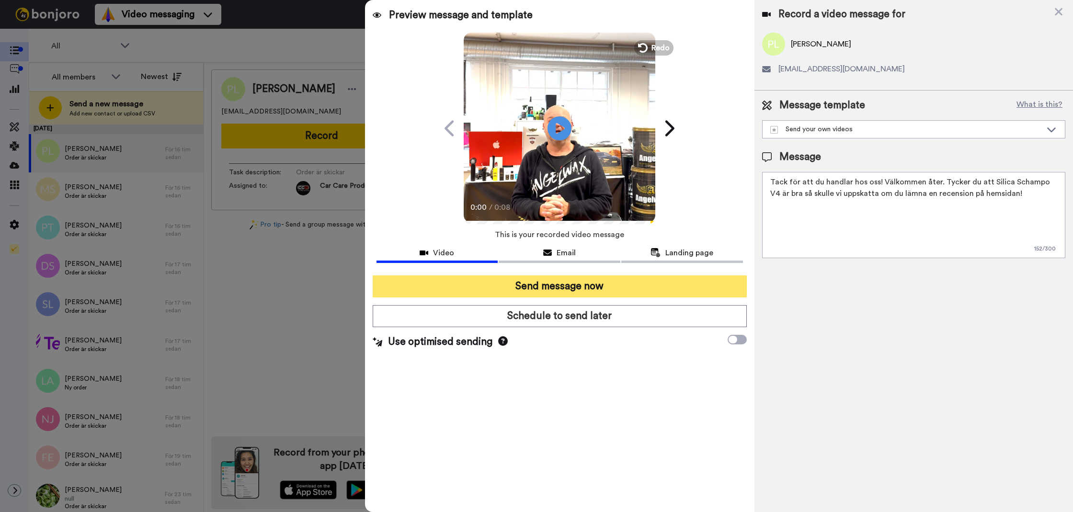
type textarea "Tack för att du handlar hos oss! Välkommen åter. Tycker du att Silica Schampo V…"
click at [650, 284] on button "Send message now" at bounding box center [560, 286] width 374 height 22
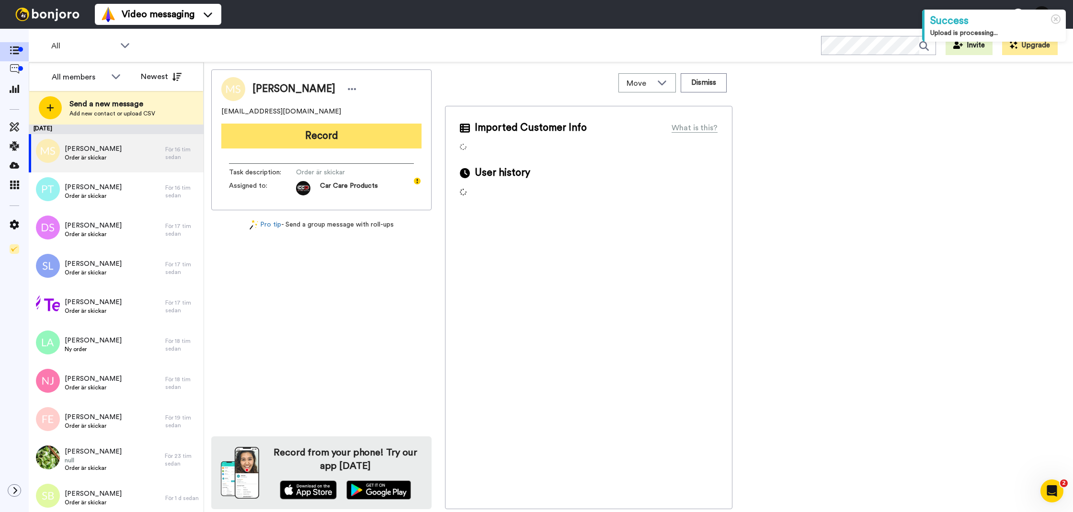
click at [261, 147] on button "Record" at bounding box center [321, 136] width 200 height 25
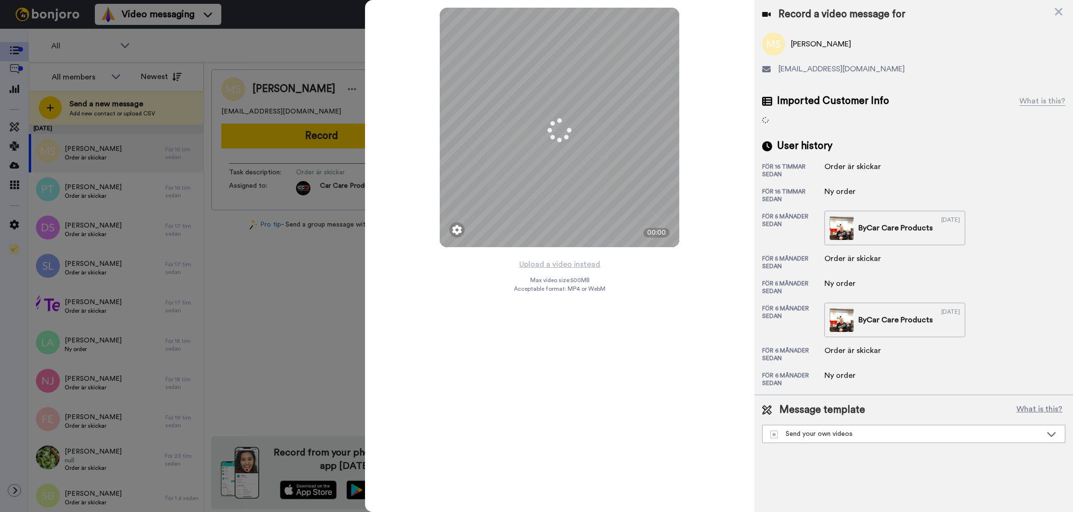
click at [529, 263] on button "Upload a video instead" at bounding box center [559, 264] width 87 height 12
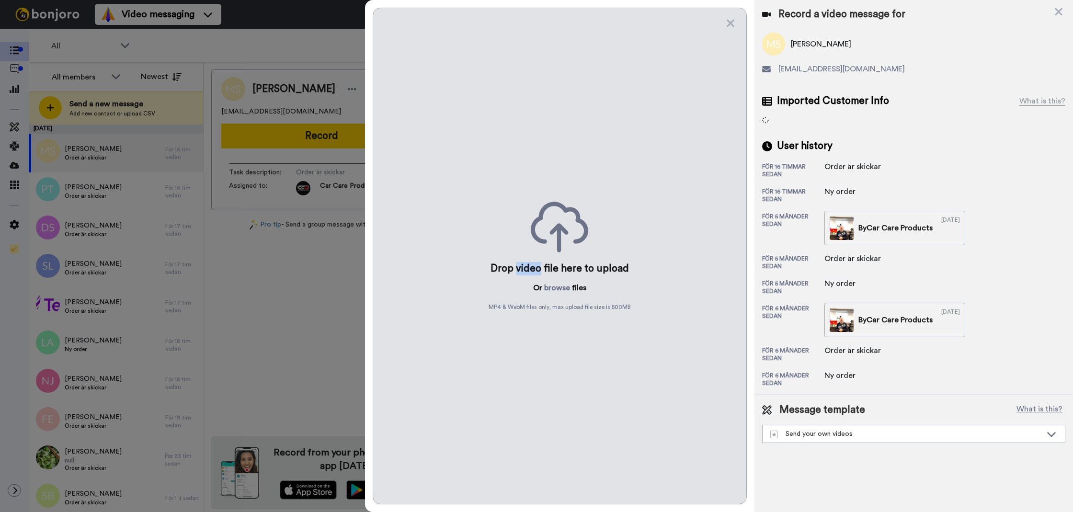
click at [529, 263] on div "Drop video file here to upload" at bounding box center [559, 268] width 138 height 13
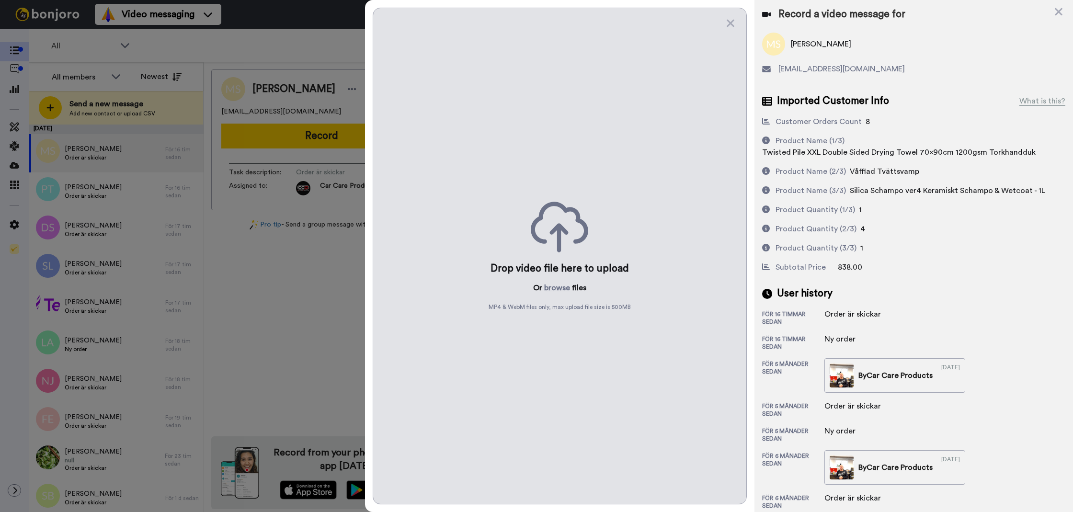
click at [565, 295] on div "Drop video file here to upload Or browse files MP4 & WebM files only, max uploa…" at bounding box center [560, 256] width 374 height 497
click at [562, 290] on button "browse" at bounding box center [557, 287] width 26 height 11
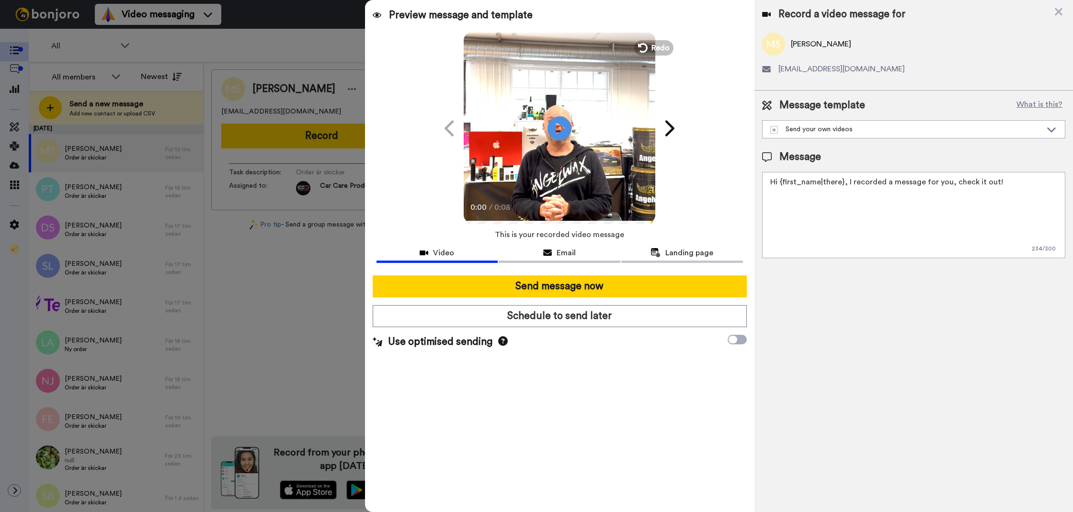
click at [798, 236] on textarea "Hi {first_name|there}, I recorded a message for you, check it out!" at bounding box center [913, 215] width 303 height 86
paste textarea "Tack för att du handlar hos oss! Välkommen åter. Tycker du att Silica Schampo V…"
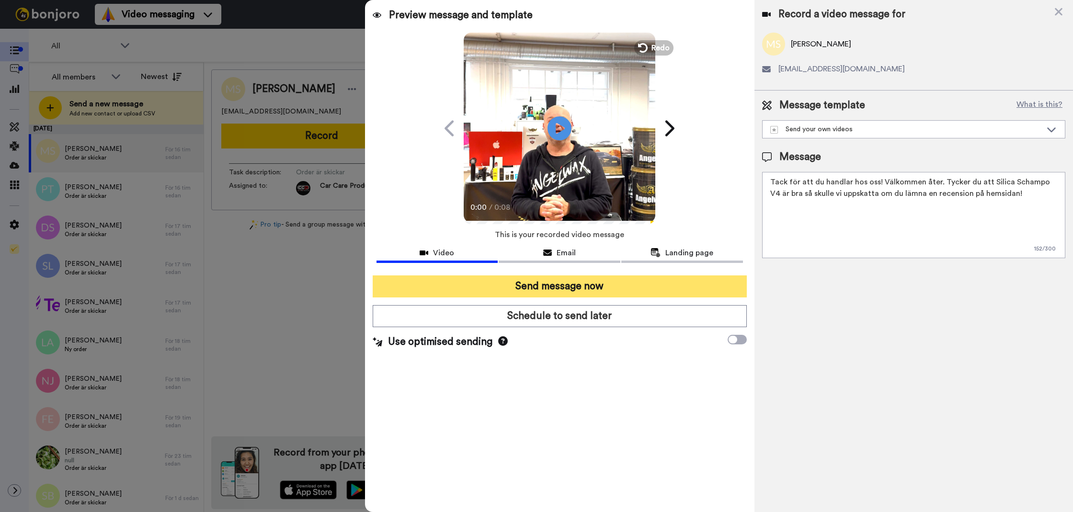
type textarea "Tack för att du handlar hos oss! Välkommen åter. Tycker du att Silica Schampo V…"
click at [651, 292] on button "Send message now" at bounding box center [560, 286] width 374 height 22
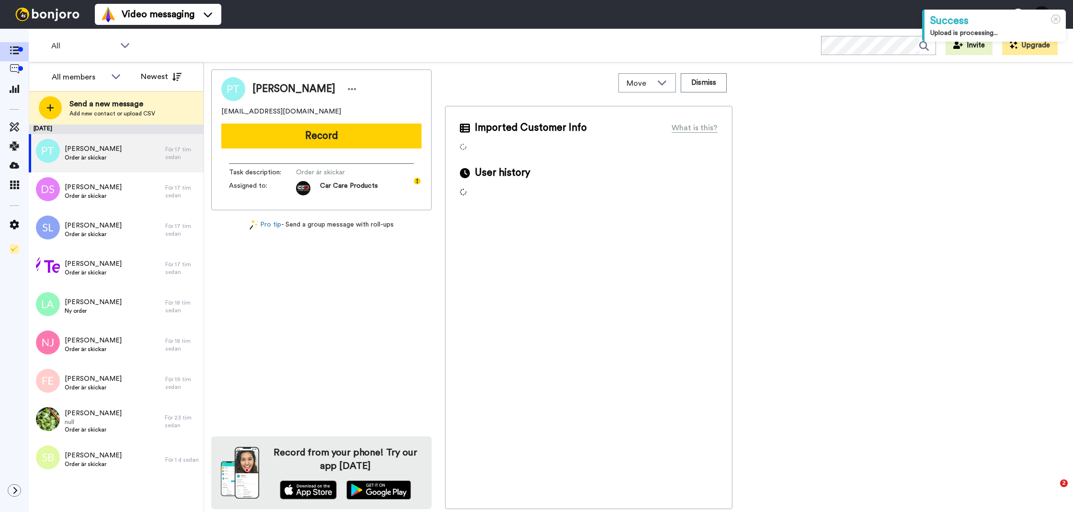
click at [322, 135] on button "Record" at bounding box center [321, 136] width 200 height 25
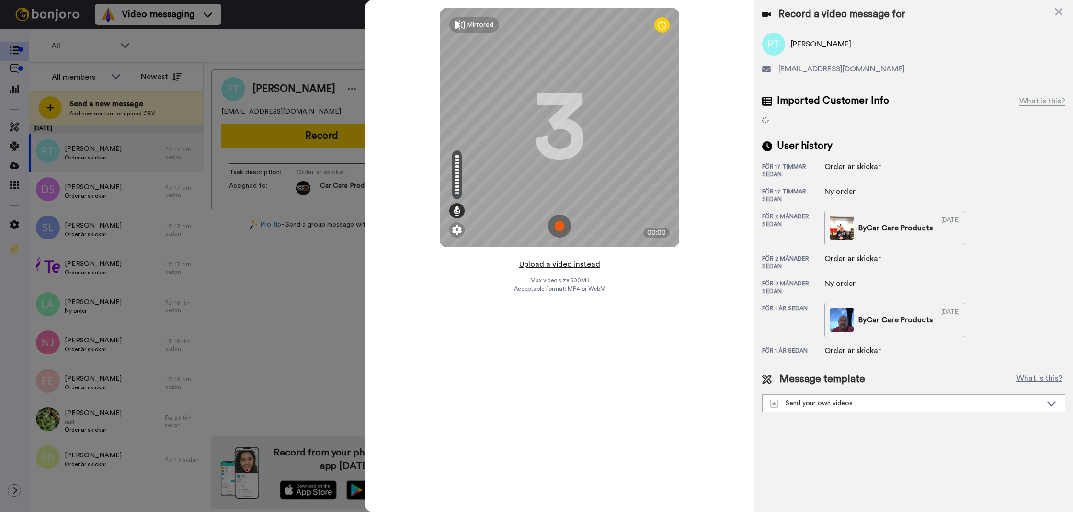
click at [529, 260] on button "Upload a video instead" at bounding box center [559, 264] width 87 height 12
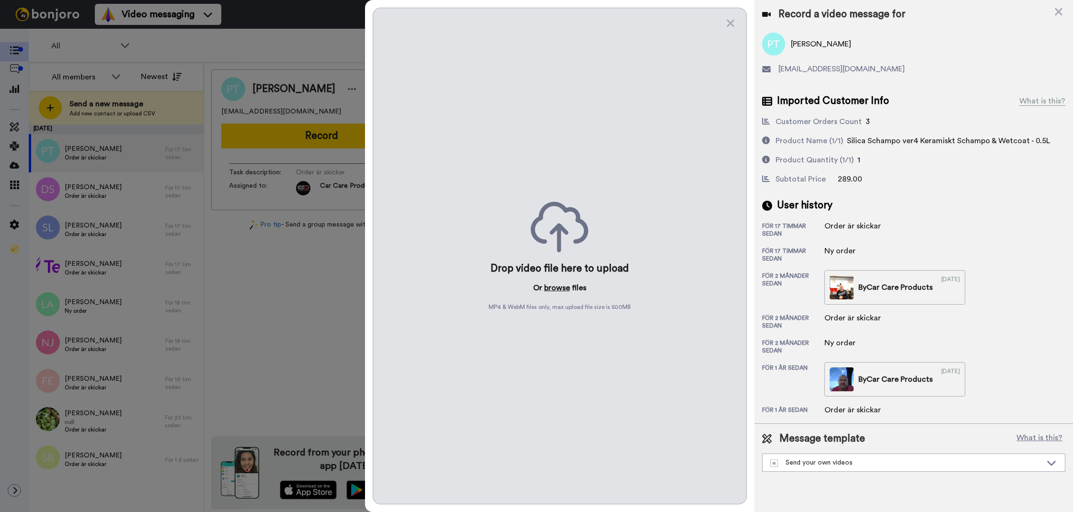
click at [562, 288] on button "browse" at bounding box center [557, 287] width 26 height 11
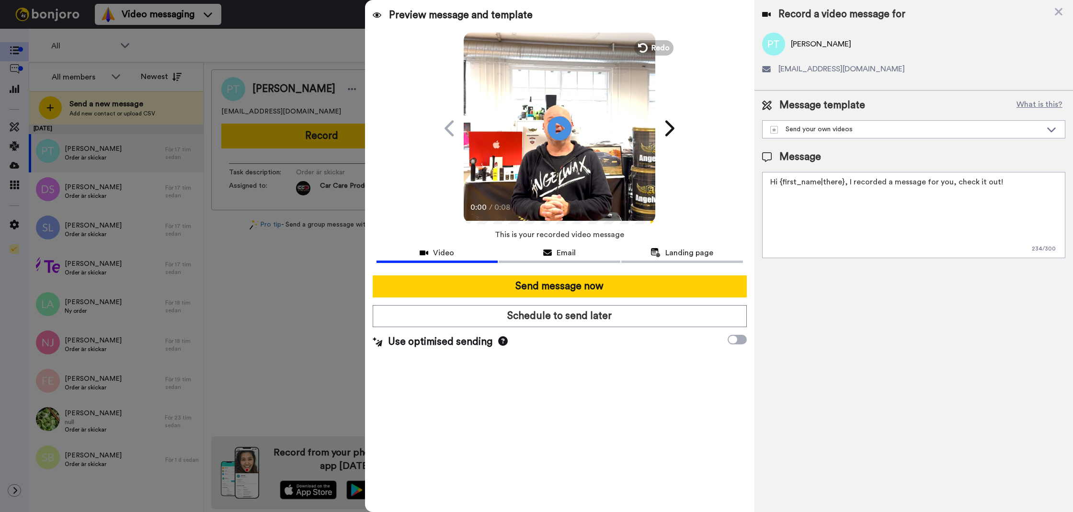
click at [810, 234] on textarea "Hi {first_name|there}, I recorded a message for you, check it out!" at bounding box center [913, 215] width 303 height 86
paste textarea "Tack för att du handlar hos oss! Välkommen åter. Tycker du att Silica Schampo V…"
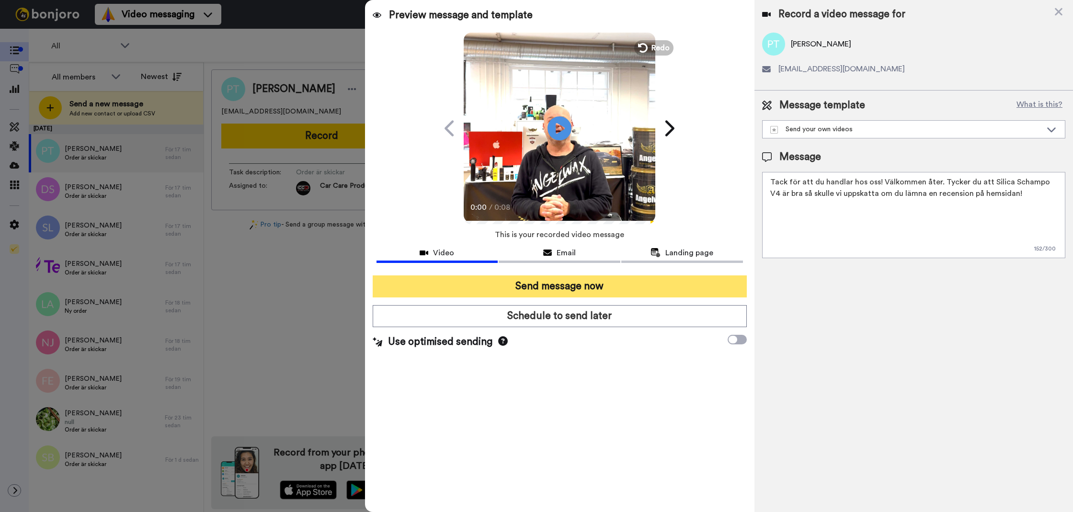
type textarea "Tack för att du handlar hos oss! Välkommen åter. Tycker du att Silica Schampo V…"
click at [696, 276] on button "Send message now" at bounding box center [560, 286] width 374 height 22
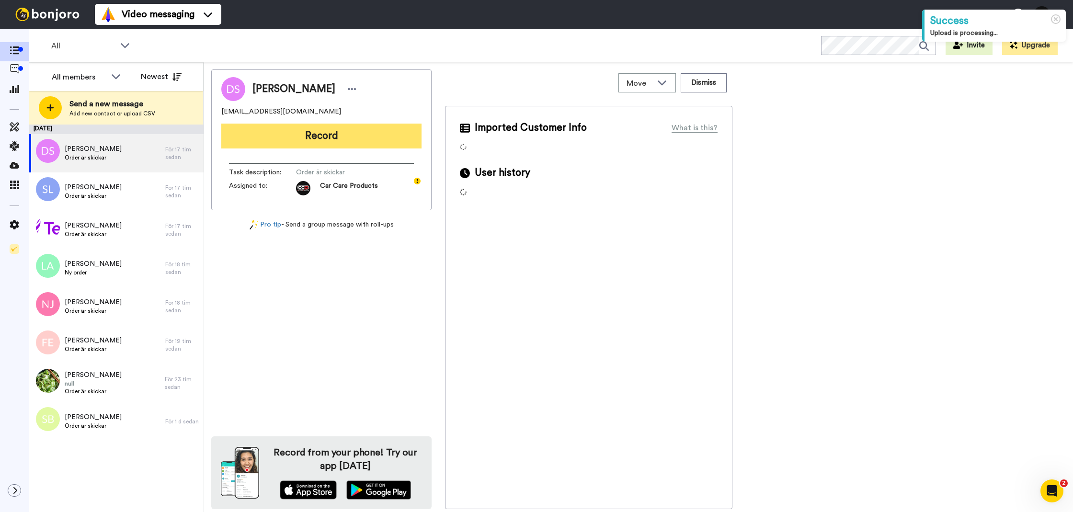
click at [325, 132] on button "Record" at bounding box center [321, 136] width 200 height 25
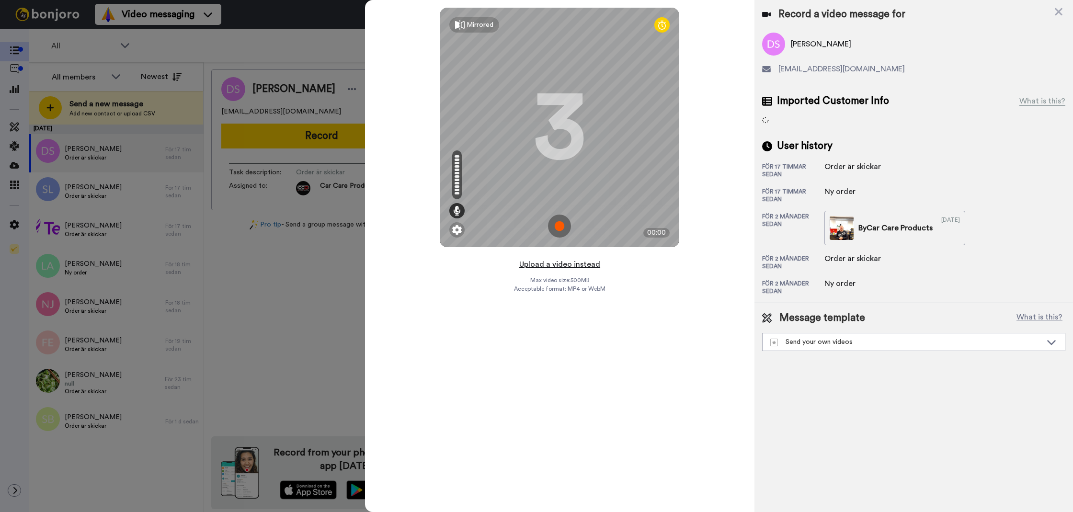
click at [537, 264] on button "Upload a video instead" at bounding box center [559, 264] width 87 height 12
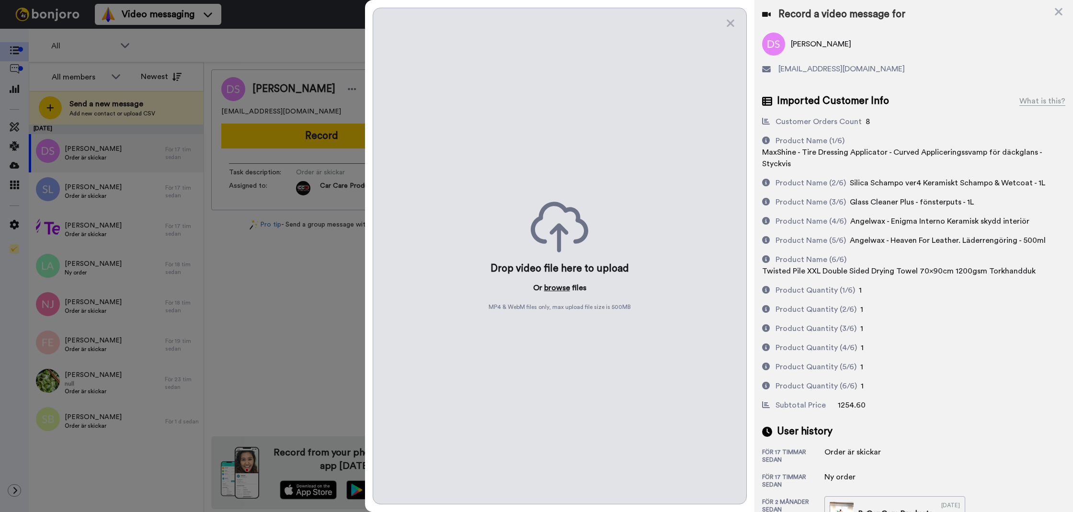
click at [550, 290] on button "browse" at bounding box center [557, 287] width 26 height 11
click at [561, 284] on button "browse" at bounding box center [557, 287] width 26 height 11
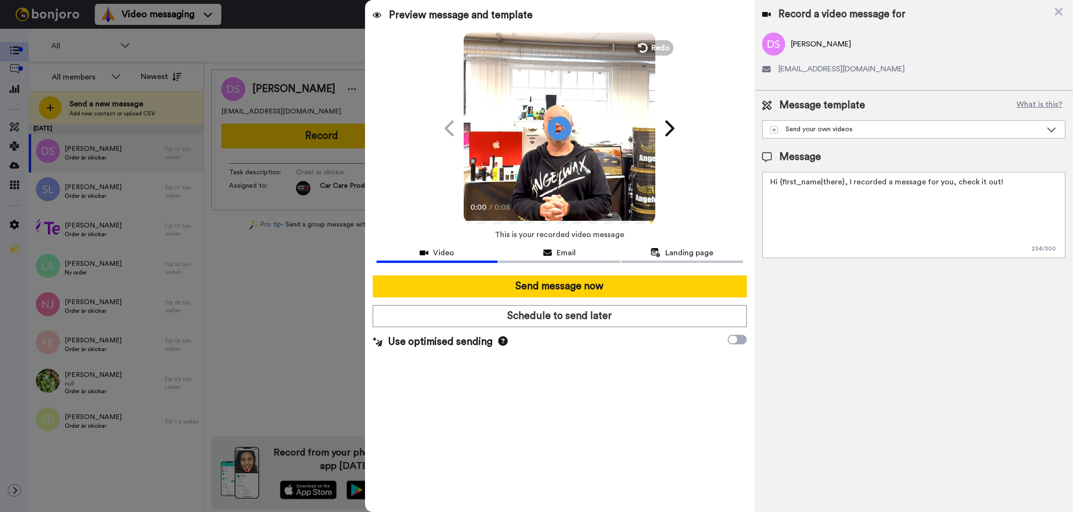
click at [792, 231] on textarea "Hi {first_name|there}, I recorded a message for you, check it out!" at bounding box center [913, 215] width 303 height 86
paste textarea "Tack för att du handlar hos oss! Välkommen åter. Tycker du att Silica Schampo V…"
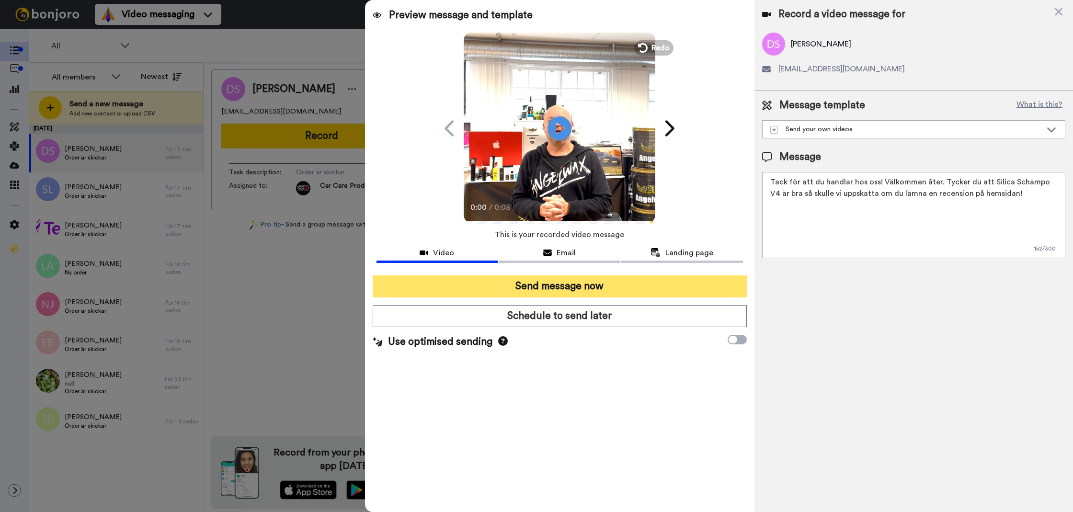
type textarea "Tack för att du handlar hos oss! Välkommen åter. Tycker du att Silica Schampo V…"
click at [662, 284] on button "Send message now" at bounding box center [560, 286] width 374 height 22
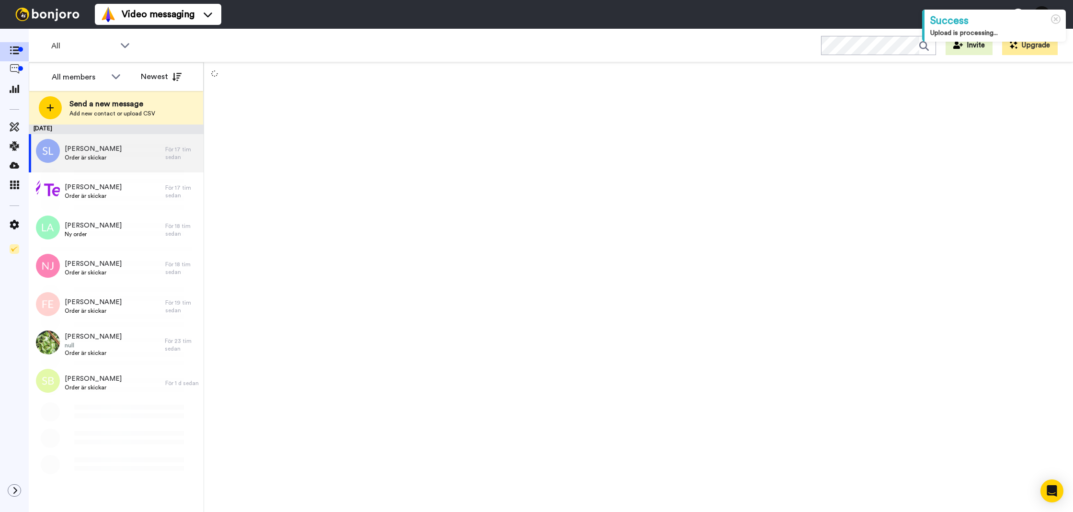
click at [287, 137] on div at bounding box center [638, 287] width 869 height 450
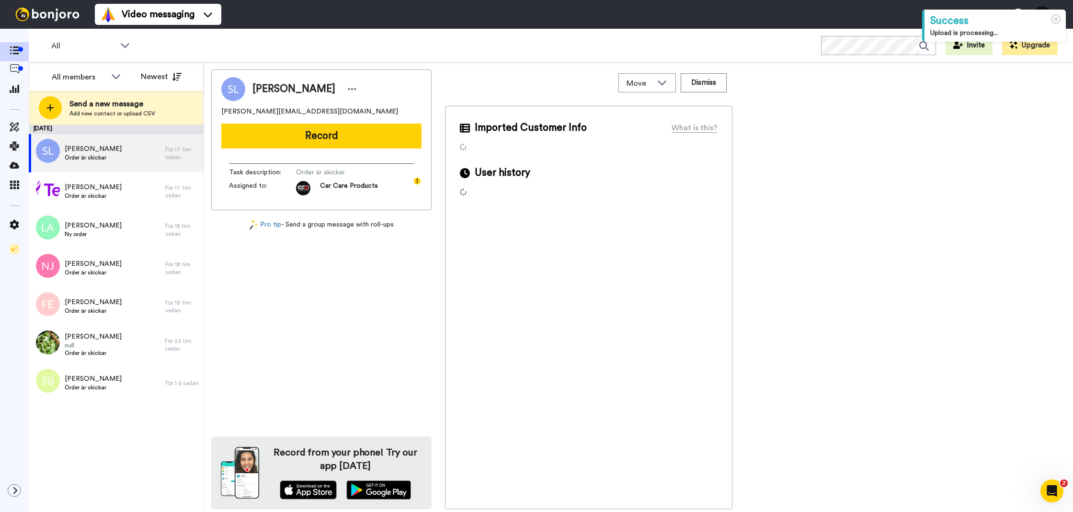
click at [287, 137] on button "Record" at bounding box center [321, 136] width 200 height 25
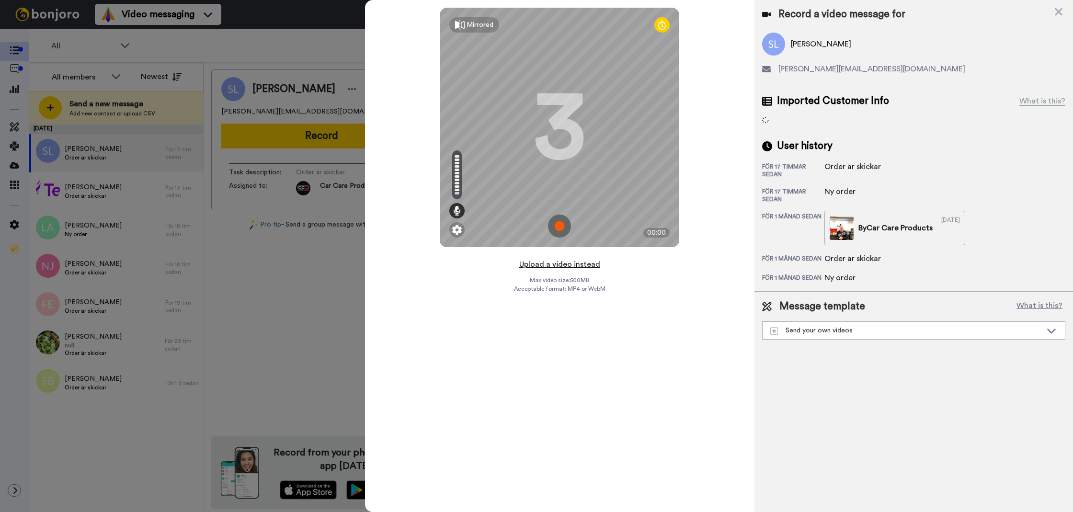
click at [560, 269] on button "Upload a video instead" at bounding box center [559, 264] width 87 height 12
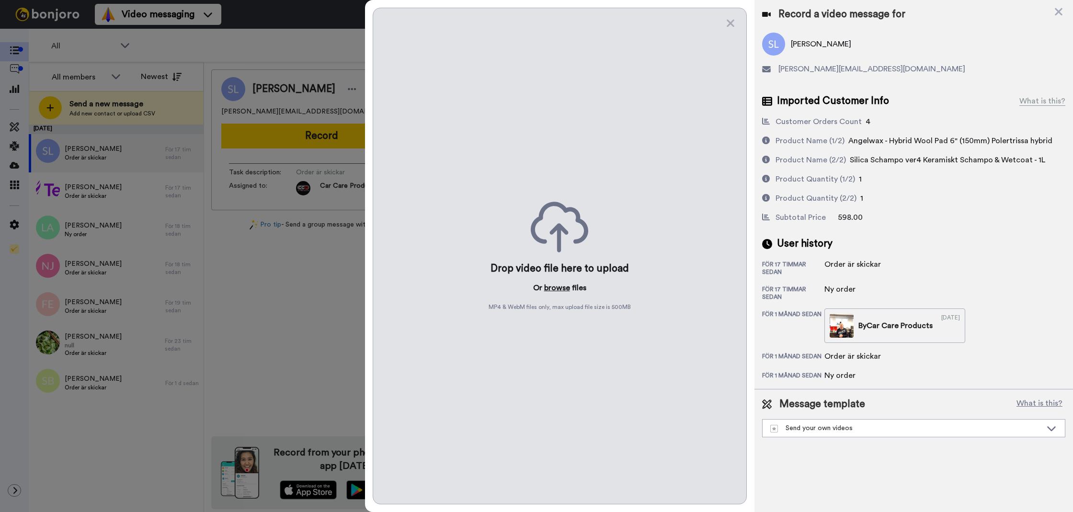
click at [553, 285] on button "browse" at bounding box center [557, 287] width 26 height 11
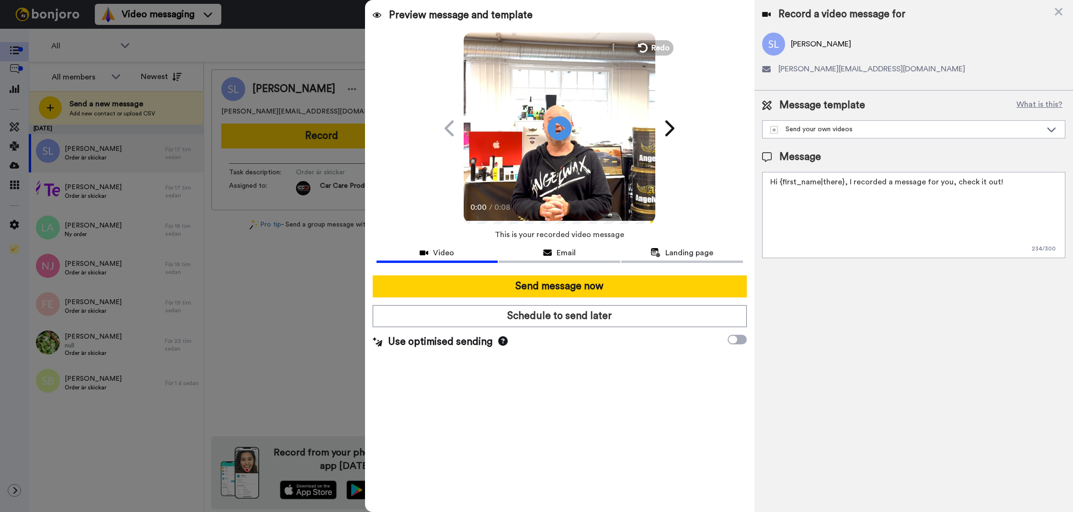
click at [763, 263] on div "Message template What is this? Send your own videos Frökens Bilvård Message Hi …" at bounding box center [913, 178] width 318 height 175
click at [792, 237] on textarea "Hi {first_name|there}, I recorded a message for you, check it out!" at bounding box center [913, 215] width 303 height 86
drag, startPoint x: 792, startPoint y: 237, endPoint x: 760, endPoint y: 256, distance: 37.4
click at [792, 237] on textarea "Hi {first_name|there}, I recorded a message for you, check it out!" at bounding box center [913, 215] width 303 height 86
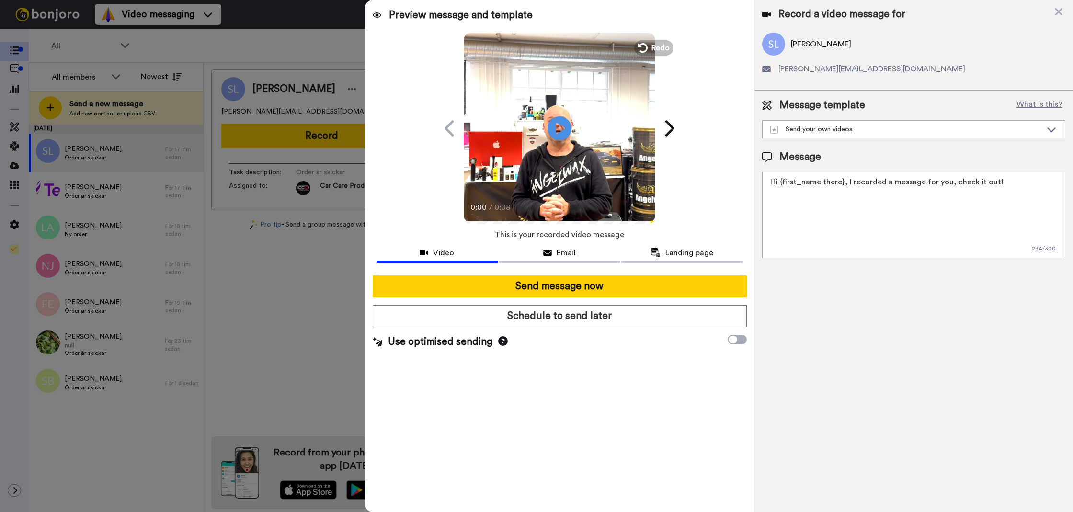
paste textarea "Tack för att du handlar hos oss! Välkommen åter. Tycker du att Silica Schampo V…"
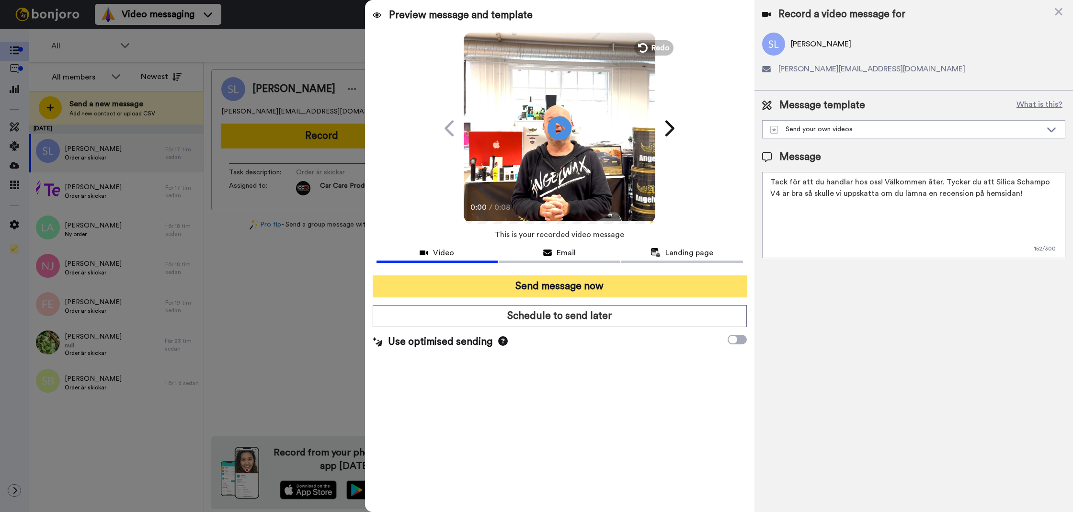
type textarea "Tack för att du handlar hos oss! Välkommen åter. Tycker du att Silica Schampo V…"
click at [685, 290] on button "Send message now" at bounding box center [560, 286] width 374 height 22
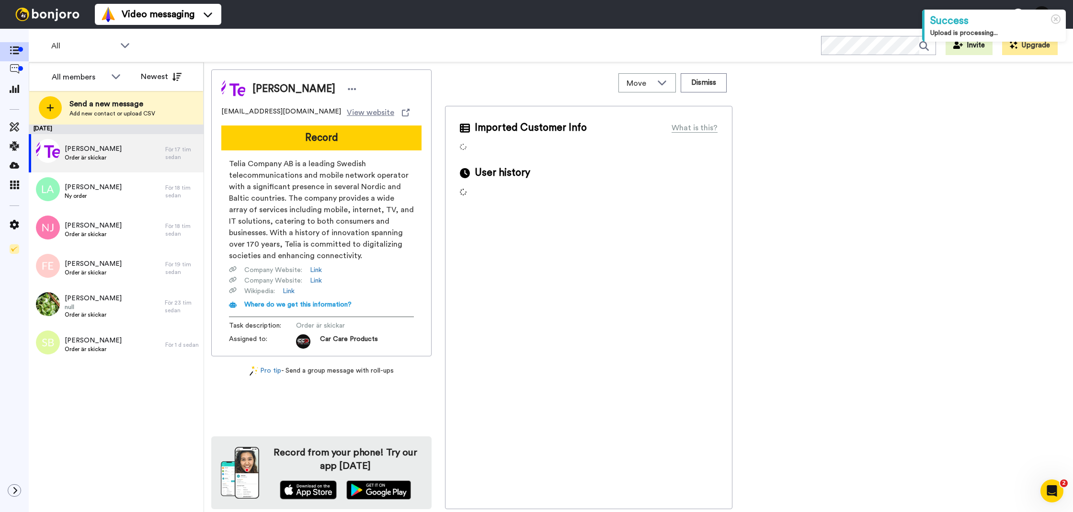
click at [263, 150] on div "[PERSON_NAME] [EMAIL_ADDRESS][PERSON_NAME][DOMAIN_NAME] View website Record Tel…" at bounding box center [321, 212] width 220 height 287
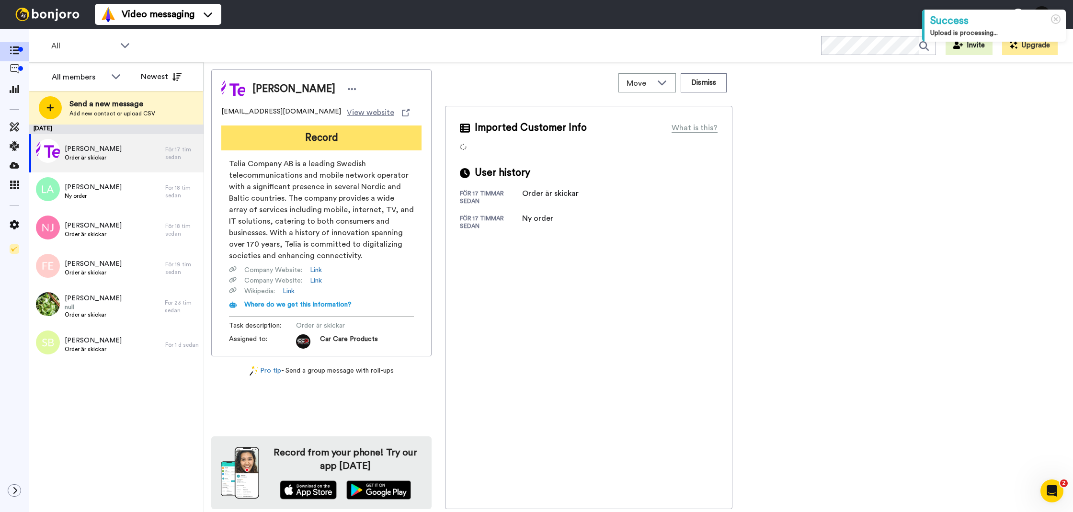
click at [267, 144] on button "Record" at bounding box center [321, 137] width 200 height 25
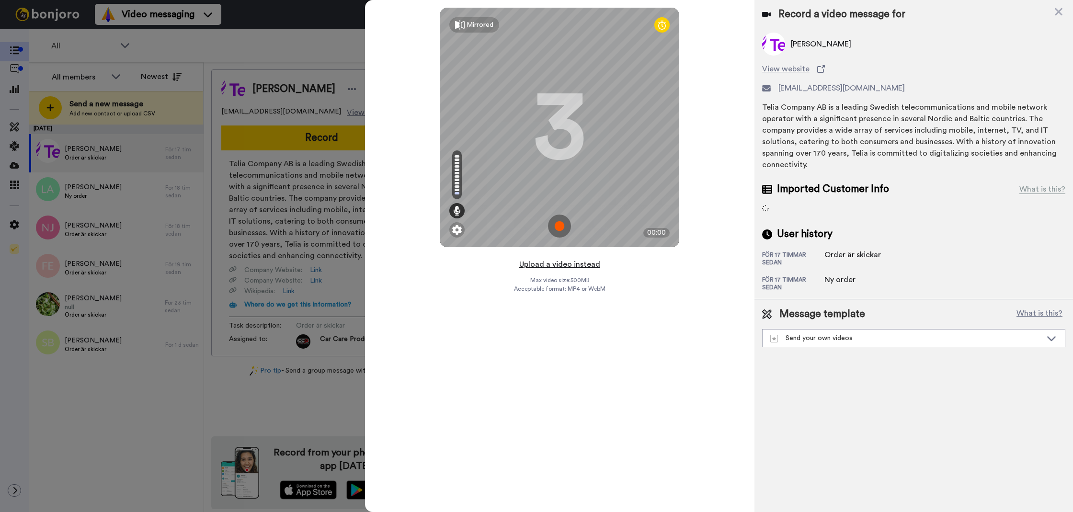
click at [577, 259] on button "Upload a video instead" at bounding box center [559, 264] width 87 height 12
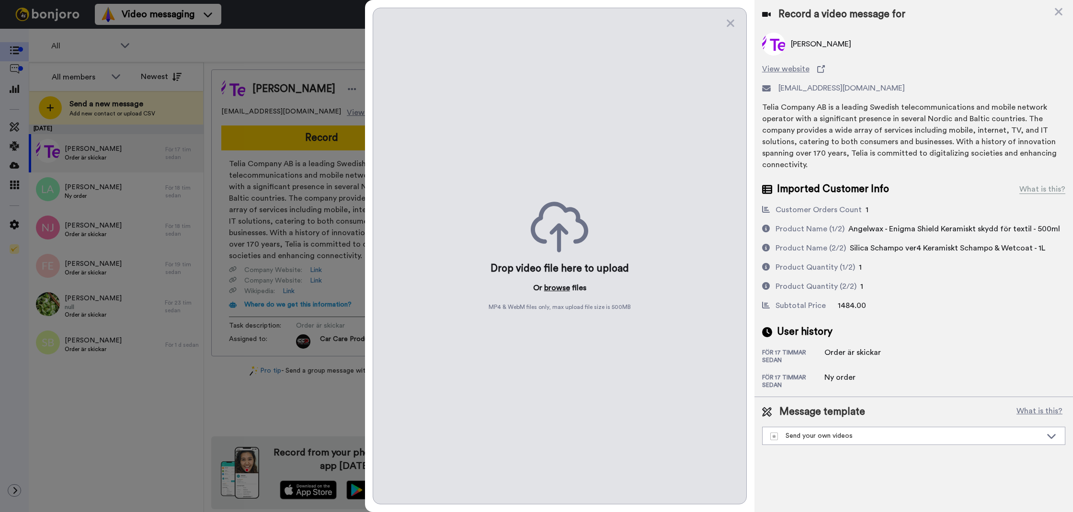
click at [564, 288] on button "browse" at bounding box center [557, 287] width 26 height 11
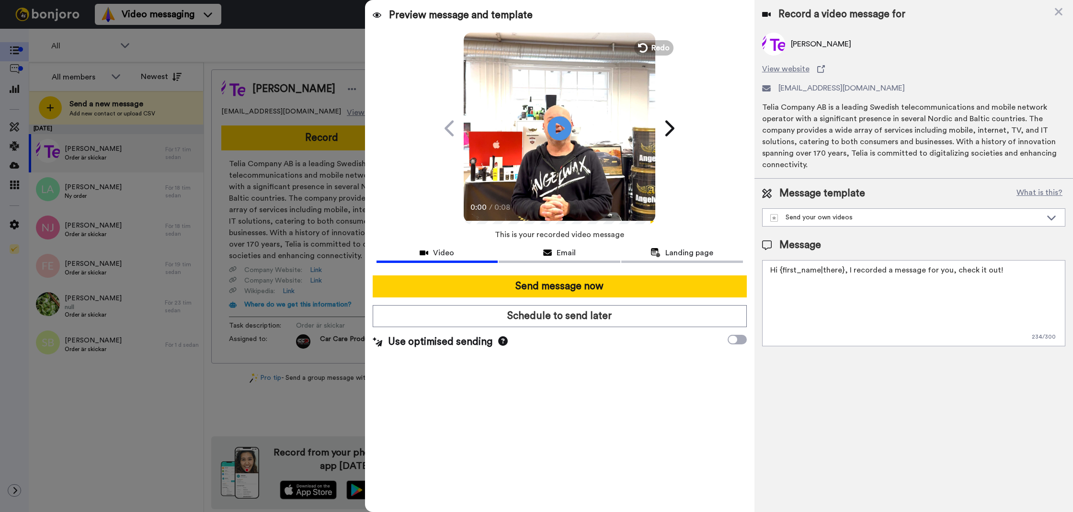
click at [835, 305] on textarea "Hi {first_name|there}, I recorded a message for you, check it out!" at bounding box center [913, 303] width 303 height 86
paste textarea "Tack för att du handlar hos oss! Välkommen åter. Tycker du att Silica Schampo V…"
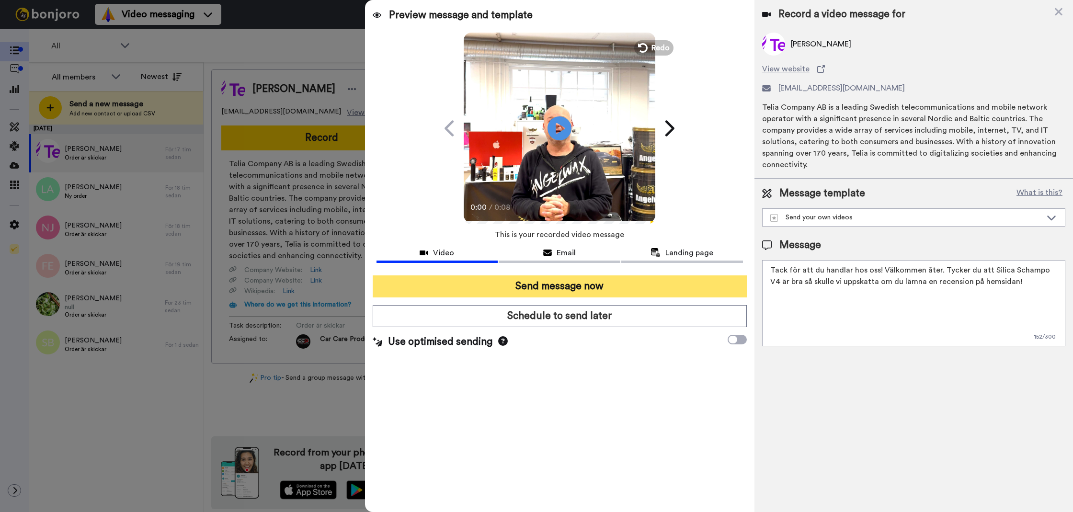
type textarea "Tack för att du handlar hos oss! Välkommen åter. Tycker du att Silica Schampo V…"
click at [684, 275] on button "Send message now" at bounding box center [560, 286] width 374 height 22
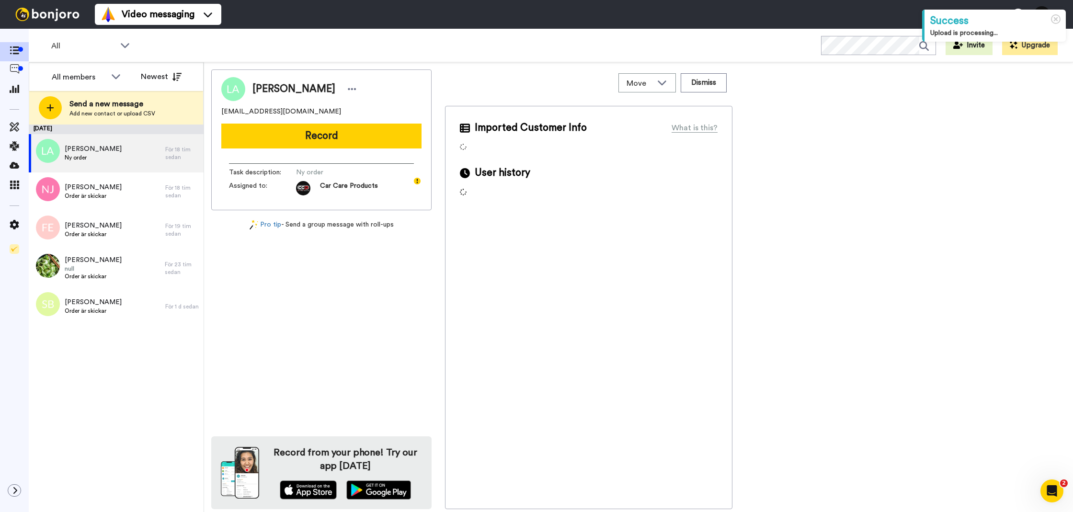
click at [327, 139] on button "Record" at bounding box center [321, 136] width 200 height 25
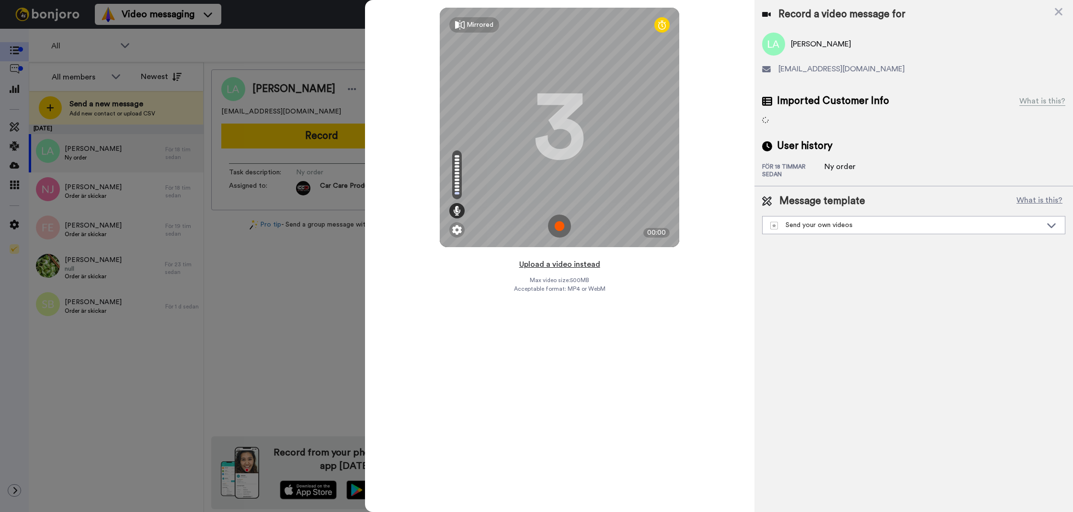
click at [542, 264] on button "Upload a video instead" at bounding box center [559, 264] width 87 height 12
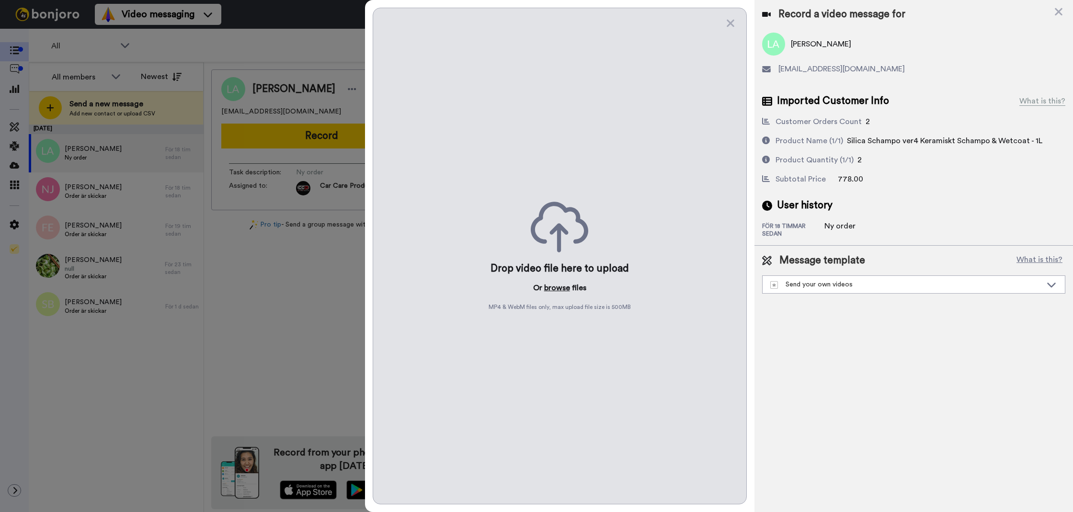
click at [551, 291] on button "browse" at bounding box center [557, 287] width 26 height 11
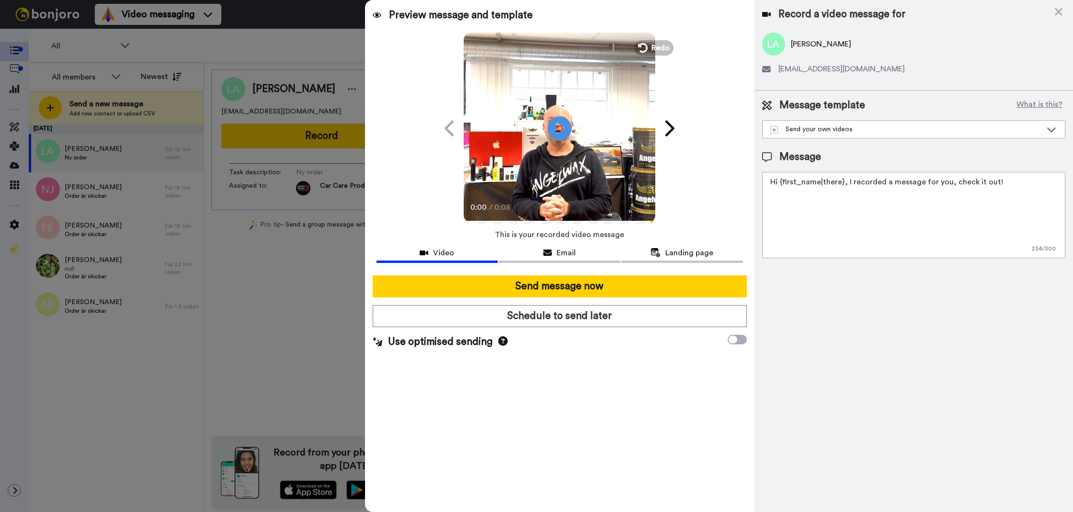
click at [818, 232] on textarea "Hi {first_name|there}, I recorded a message for you, check it out!" at bounding box center [913, 215] width 303 height 86
paste textarea "Tack för att du handlar hos oss! Välkommen åter. Tycker du att Silica Schampo V…"
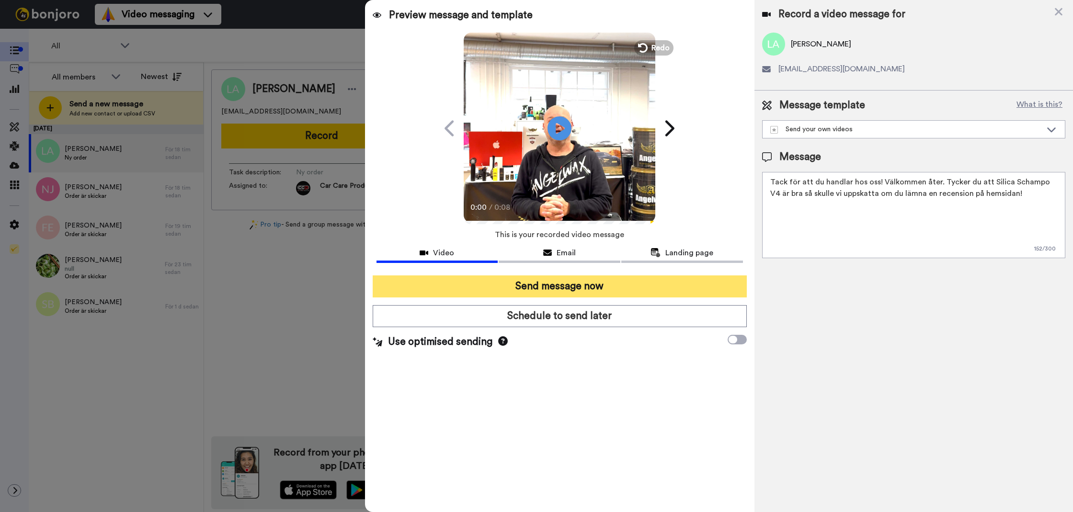
type textarea "Tack för att du handlar hos oss! Välkommen åter. Tycker du att Silica Schampo V…"
click at [692, 283] on button "Send message now" at bounding box center [560, 286] width 374 height 22
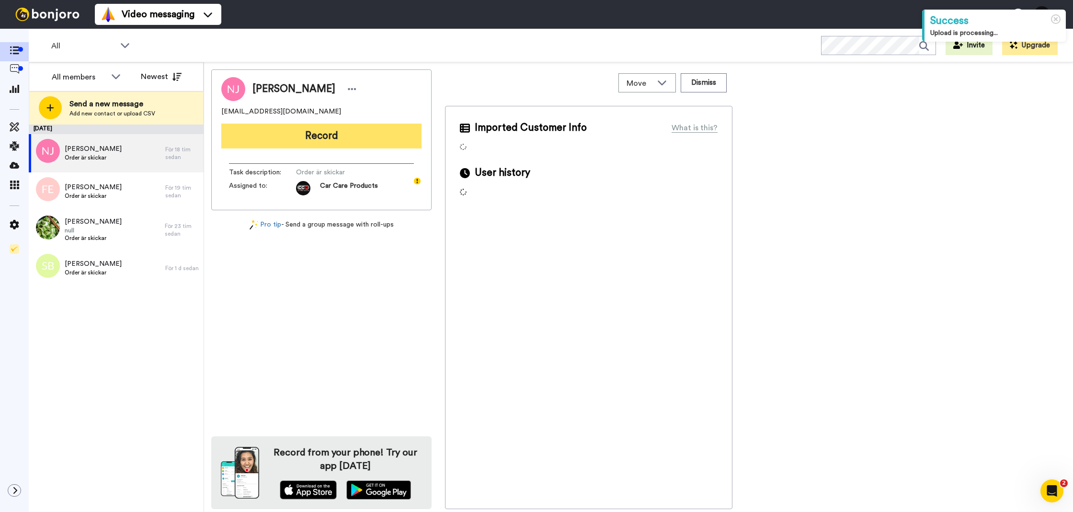
click at [343, 142] on button "Record" at bounding box center [321, 136] width 200 height 25
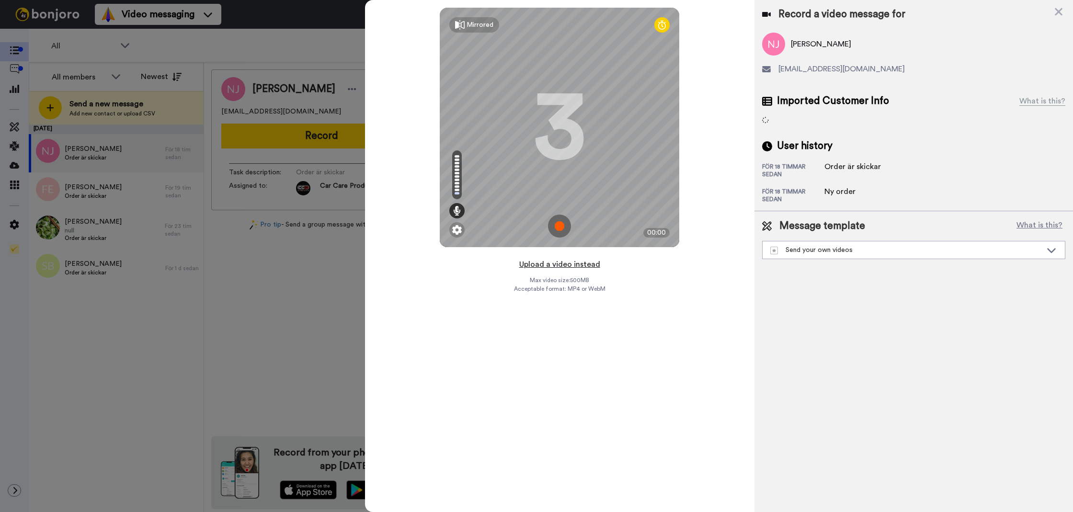
click at [552, 262] on button "Upload a video instead" at bounding box center [559, 264] width 87 height 12
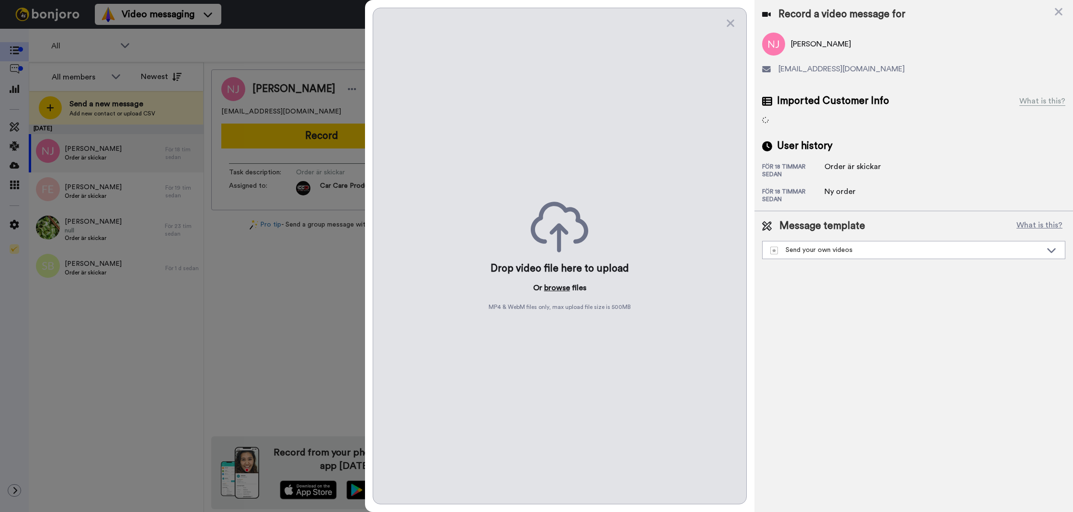
click at [559, 285] on button "browse" at bounding box center [557, 287] width 26 height 11
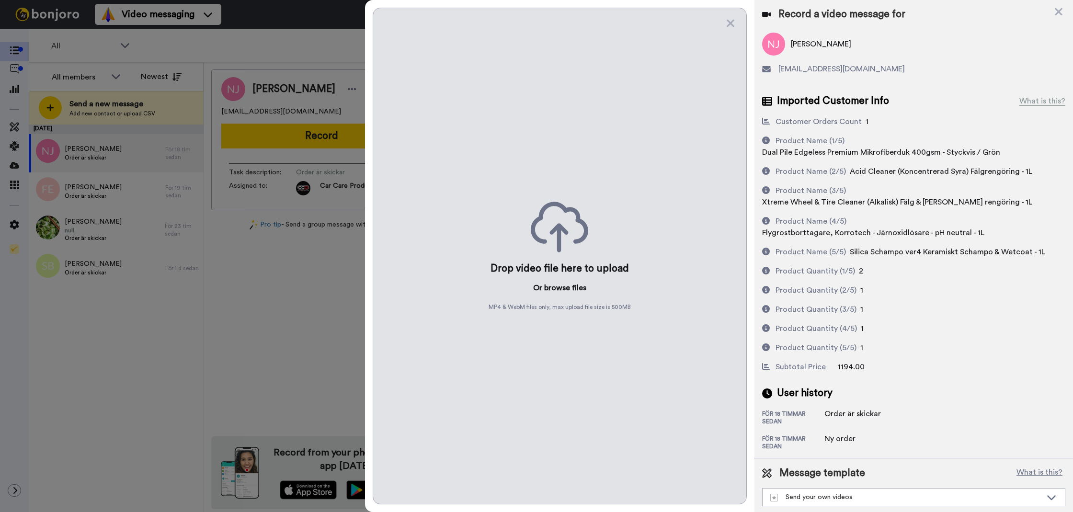
click at [556, 292] on button "browse" at bounding box center [557, 287] width 26 height 11
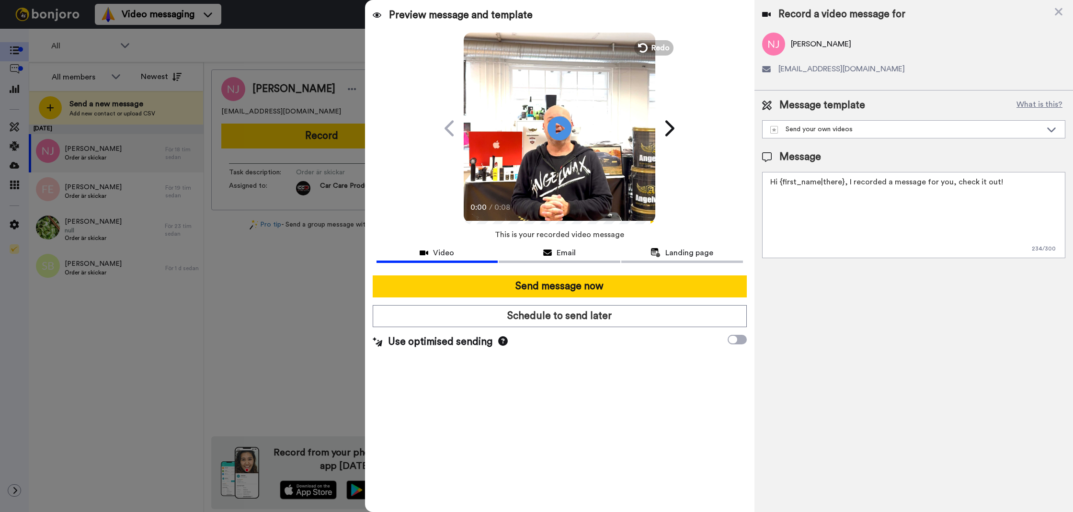
click at [809, 259] on div "Message template What is this? Send your own videos Frökens Bilvård Message Hi …" at bounding box center [913, 178] width 318 height 175
click at [802, 238] on textarea "Hi {first_name|there}, I recorded a message for you, check it out!" at bounding box center [913, 215] width 303 height 86
paste textarea "Tack för att du handlar hos oss! Välkommen åter. Tycker du att Silica Schampo V…"
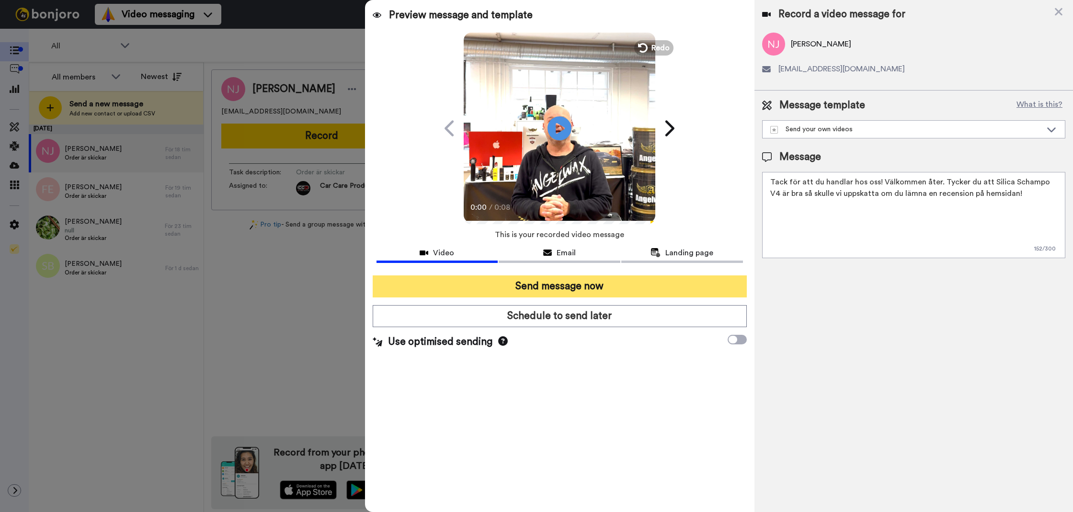
type textarea "Tack för att du handlar hos oss! Välkommen åter. Tycker du att Silica Schampo V…"
click at [712, 278] on button "Send message now" at bounding box center [560, 286] width 374 height 22
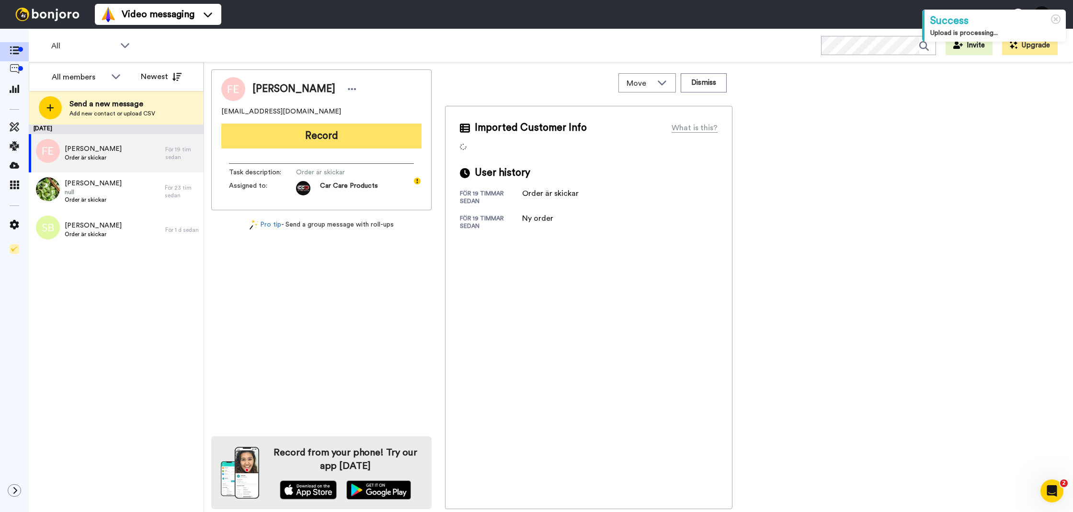
click at [315, 144] on button "Record" at bounding box center [321, 136] width 200 height 25
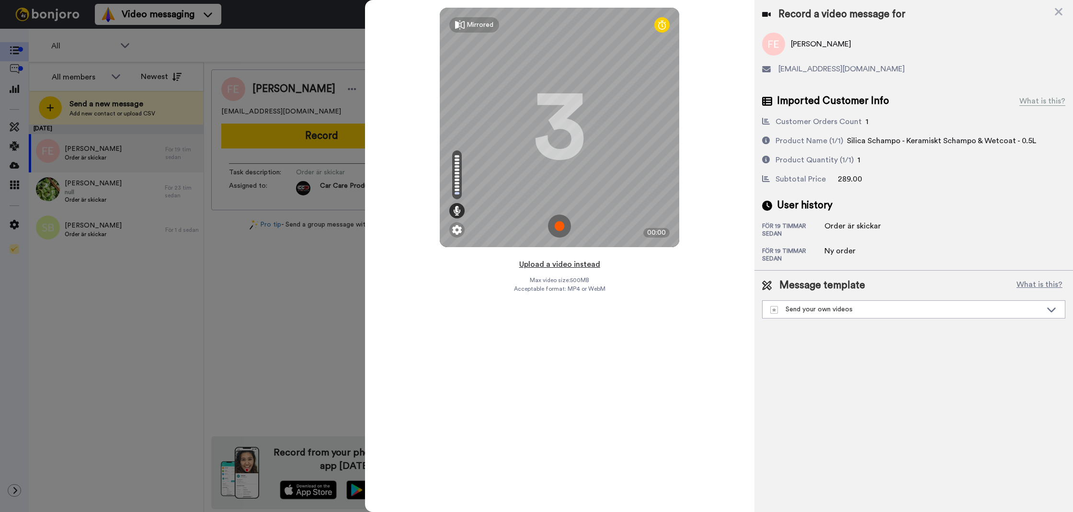
click at [560, 267] on button "Upload a video instead" at bounding box center [559, 264] width 87 height 12
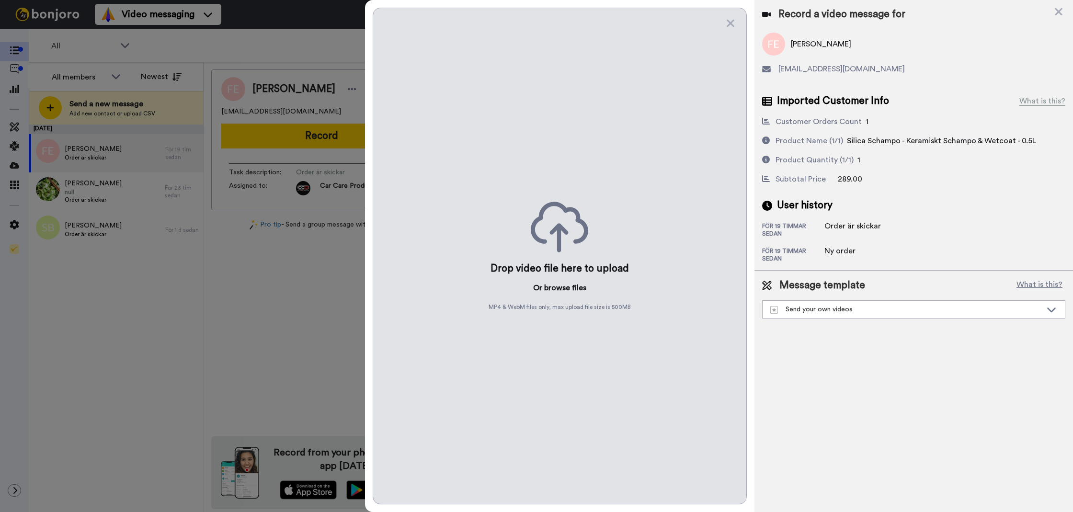
click at [569, 286] on button "browse" at bounding box center [557, 287] width 26 height 11
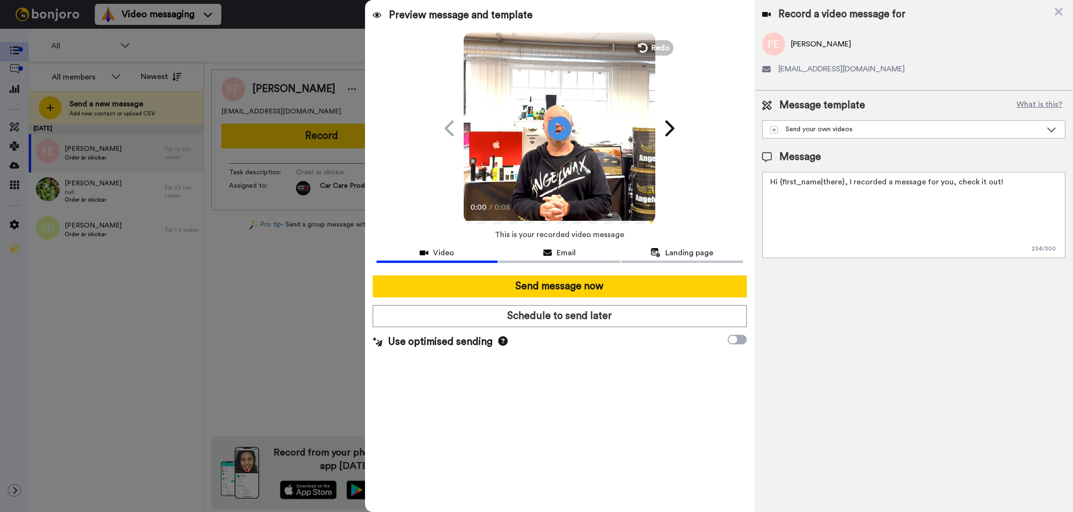
click at [889, 190] on textarea "Hi {first_name|there}, I recorded a message for you, check it out!" at bounding box center [913, 215] width 303 height 86
click at [930, 174] on textarea "Hi {first_name|there}, I recorded a message for you, check it out!" at bounding box center [913, 215] width 303 height 86
click at [928, 176] on textarea "Hi {first_name|there}, I recorded a message for you, check it out!" at bounding box center [913, 215] width 303 height 86
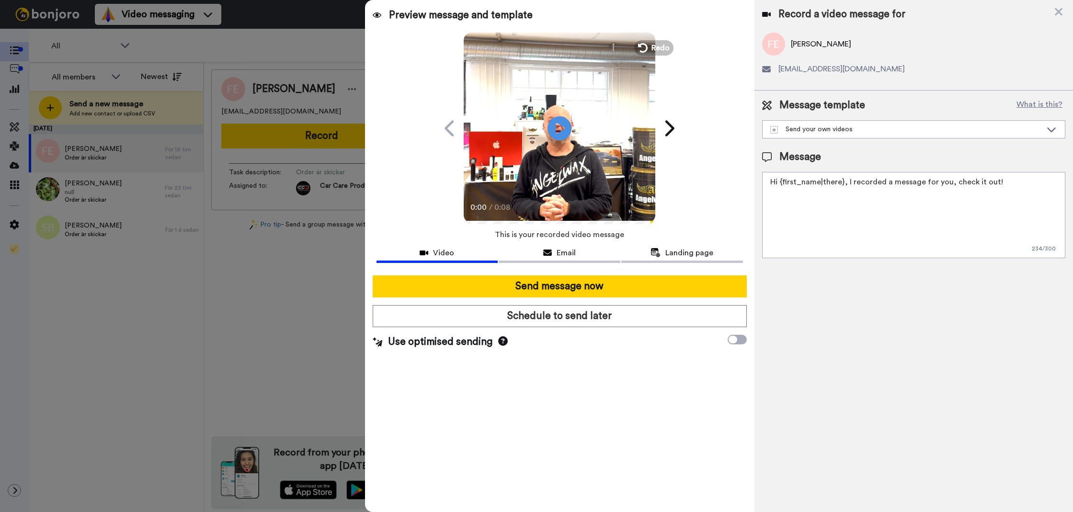
click at [928, 176] on textarea "Hi {first_name|there}, I recorded a message for you, check it out!" at bounding box center [913, 215] width 303 height 86
paste textarea "Tack för att du handlar hos oss! Välkommen åter. Tycker du att Silica Schampo V…"
drag, startPoint x: 1011, startPoint y: 194, endPoint x: 941, endPoint y: 184, distance: 70.6
click at [941, 184] on textarea "Tack för att du handlar hos oss! Välkommen åter. Tycker du att Silica Schampo V…" at bounding box center [913, 215] width 303 height 86
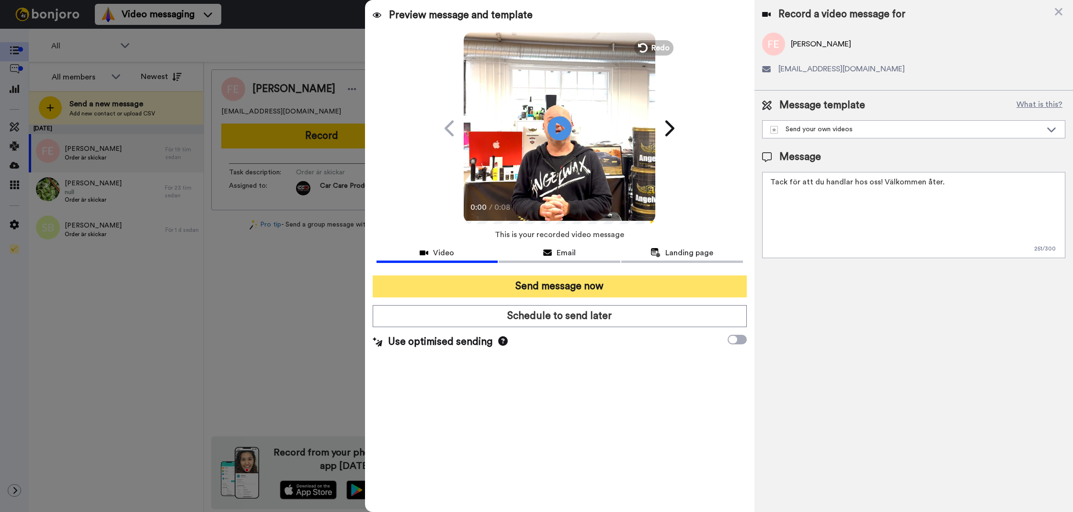
type textarea "Tack för att du handlar hos oss! Välkommen åter."
click at [585, 276] on button "Send message now" at bounding box center [560, 286] width 374 height 22
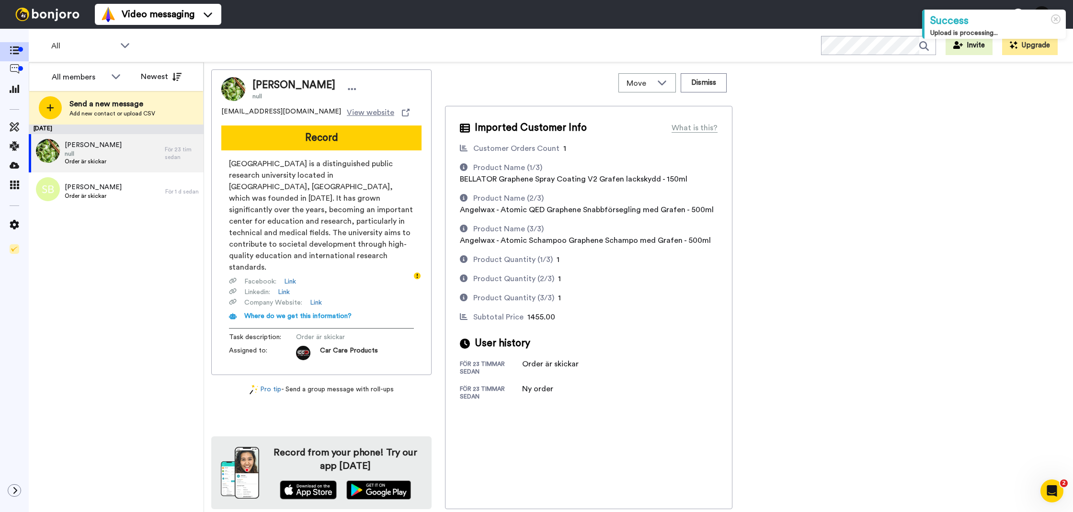
click at [299, 139] on button "Record" at bounding box center [321, 137] width 200 height 25
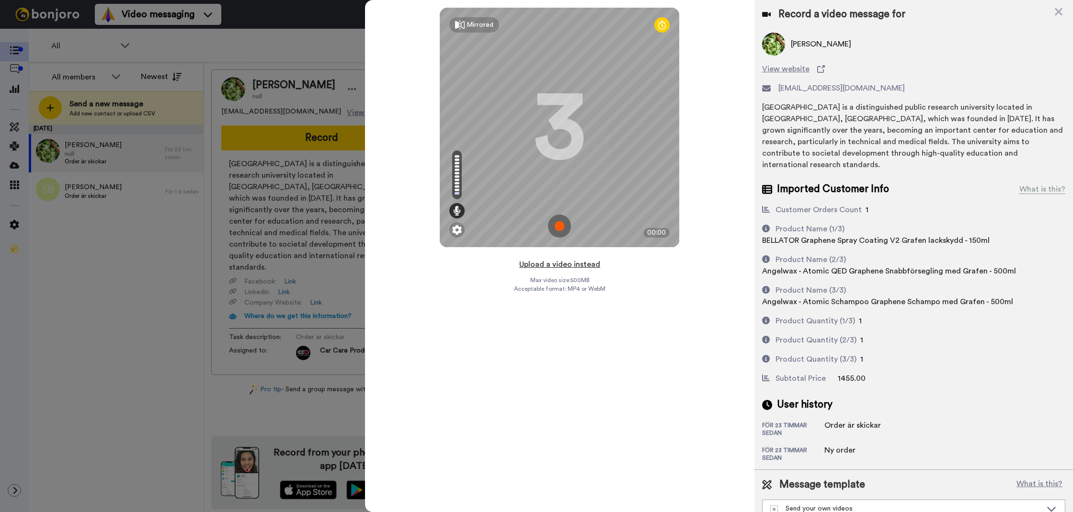
click at [574, 259] on button "Upload a video instead" at bounding box center [559, 264] width 87 height 12
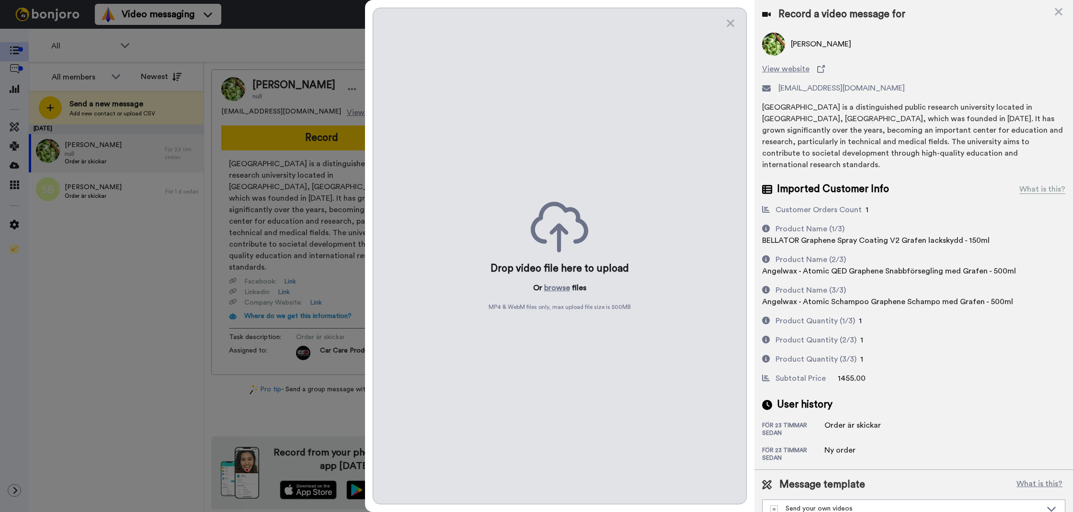
click at [570, 289] on p "Or browse files" at bounding box center [559, 287] width 53 height 11
click at [565, 289] on button "browse" at bounding box center [557, 287] width 26 height 11
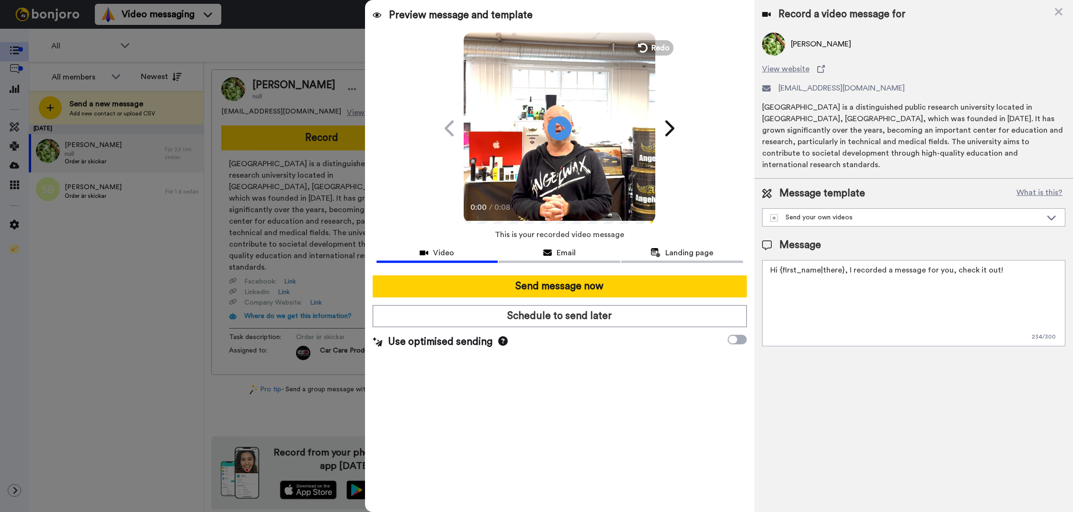
click at [866, 284] on textarea "Hi {first_name|there}, I recorded a message for you, check it out!" at bounding box center [913, 303] width 303 height 86
paste textarea "Tack för att du handlar hos oss! Välkommen åter. Tycker du att Silica Schampo V…"
drag, startPoint x: 1022, startPoint y: 273, endPoint x: 938, endPoint y: 262, distance: 84.9
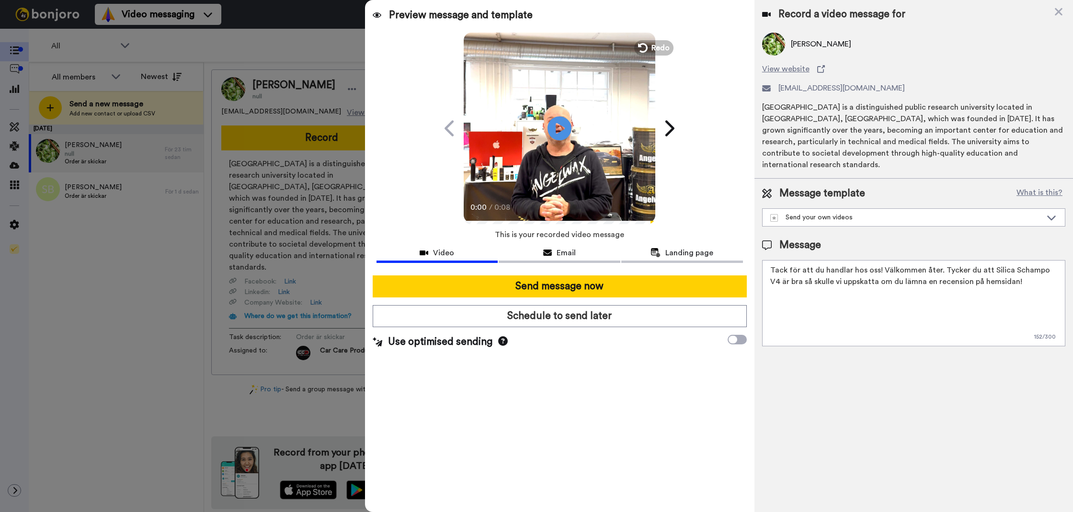
click at [938, 262] on textarea "Tack för att du handlar hos oss! Välkommen åter. Tycker du att Silica Schampo V…" at bounding box center [913, 303] width 303 height 86
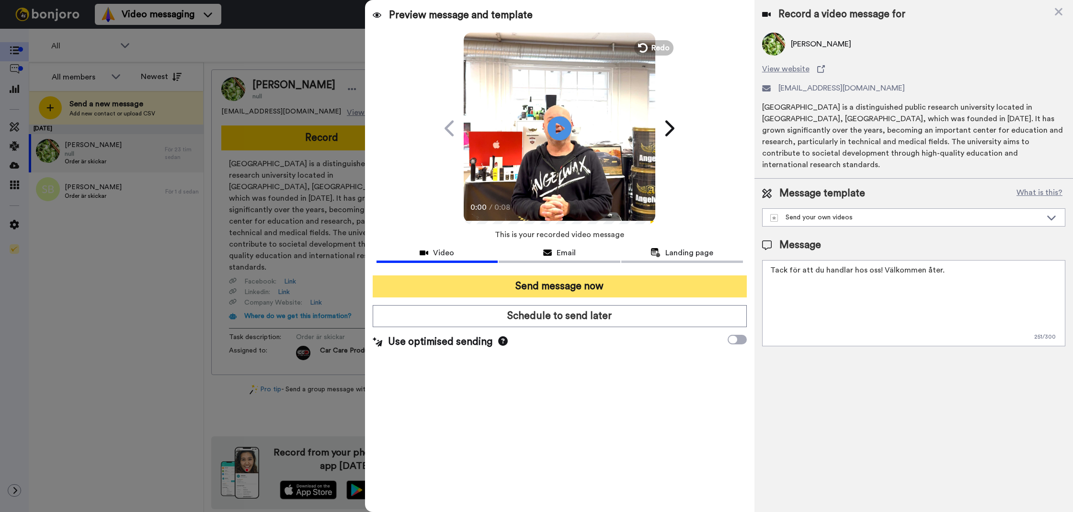
type textarea "Tack för att du handlar hos oss! Välkommen åter."
click at [695, 284] on button "Send message now" at bounding box center [560, 286] width 374 height 22
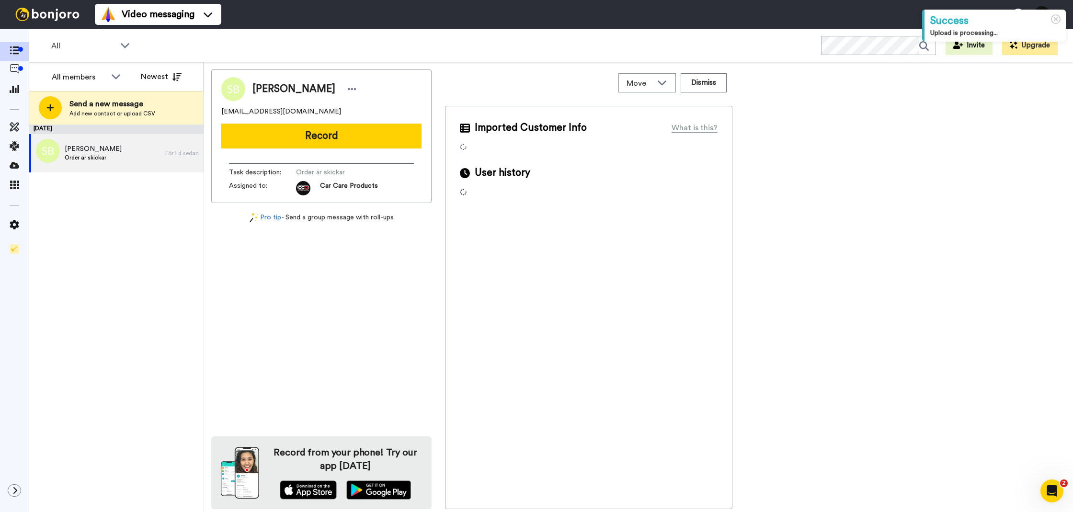
click at [279, 134] on button "Record" at bounding box center [321, 136] width 200 height 25
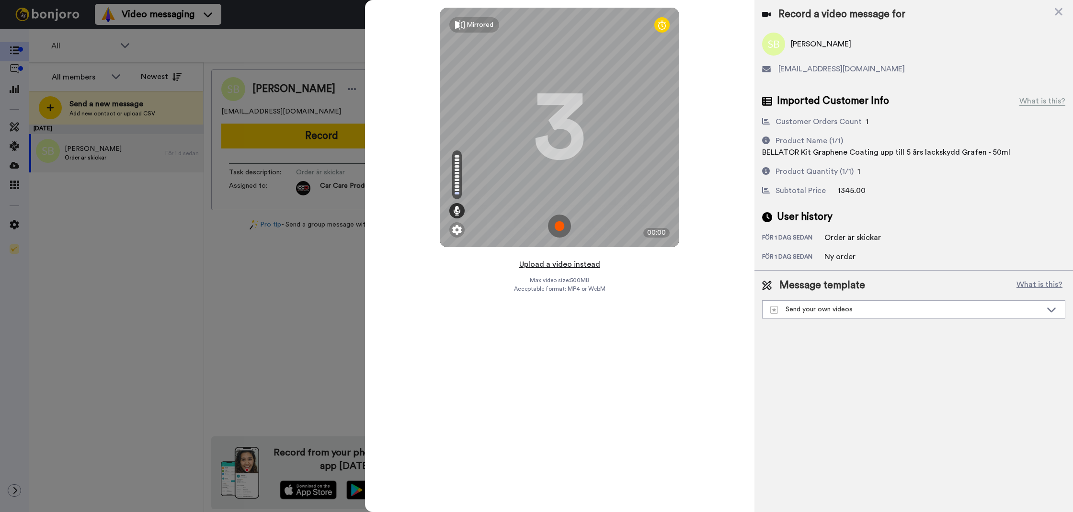
click at [568, 265] on button "Upload a video instead" at bounding box center [559, 264] width 87 height 12
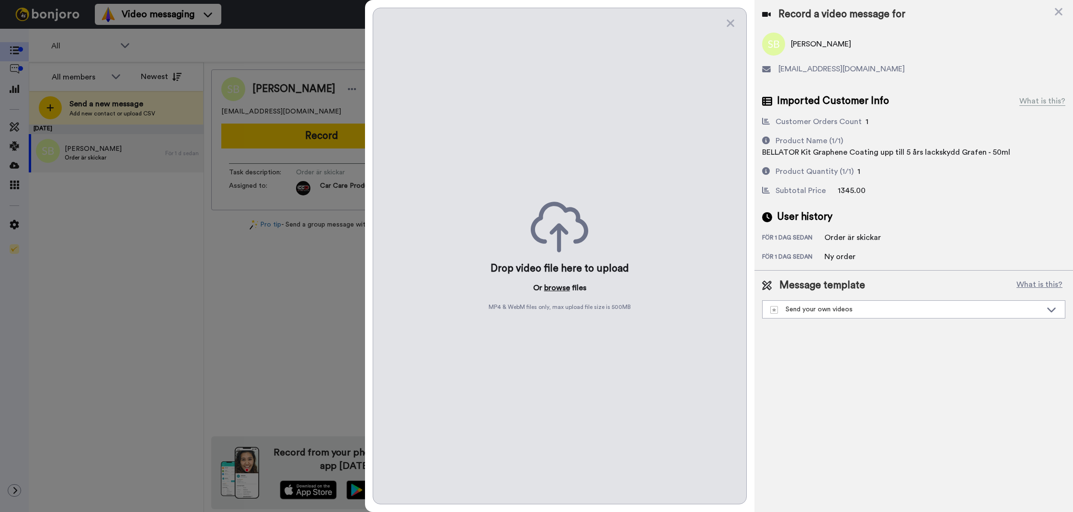
click at [566, 288] on button "browse" at bounding box center [557, 287] width 26 height 11
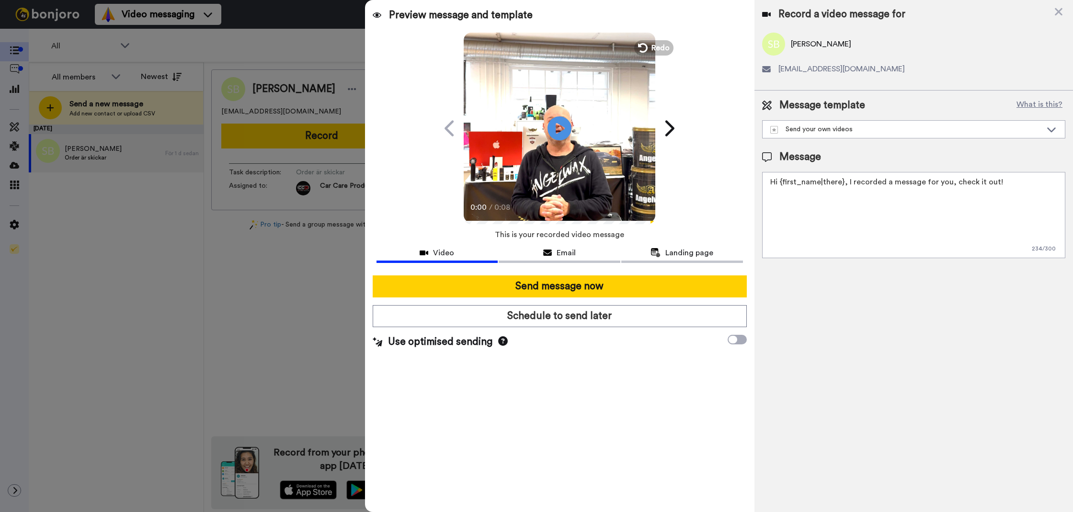
click at [923, 213] on textarea "Hi {first_name|there}, I recorded a message for you, check it out!" at bounding box center [913, 215] width 303 height 86
paste textarea "Tack för att du handlar hos oss! Välkommen åter. Tycker du att Silica Schampo V…"
drag, startPoint x: 1044, startPoint y: 197, endPoint x: 941, endPoint y: 187, distance: 103.9
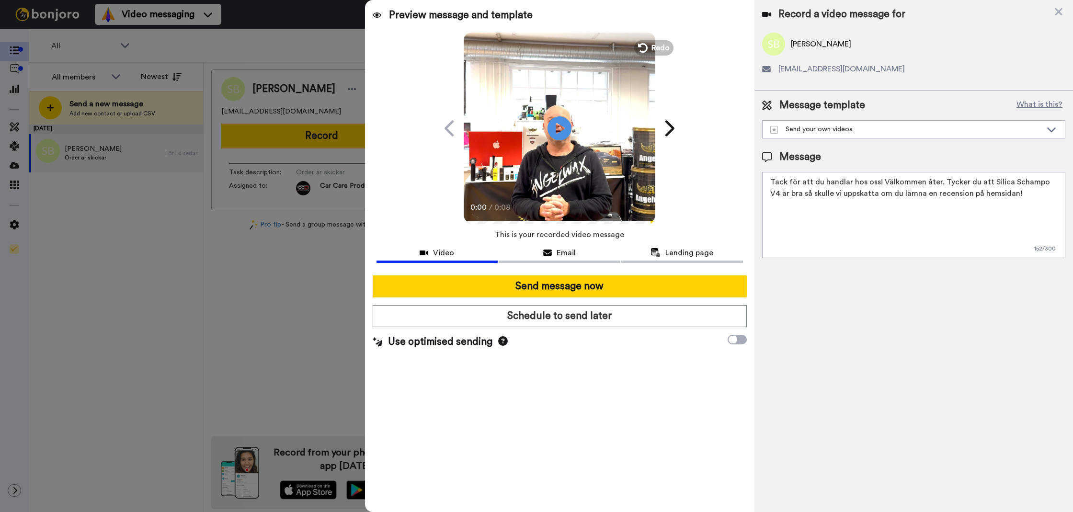
click at [941, 187] on textarea "Tack för att du handlar hos oss! Välkommen åter. Tycker du att Silica Schampo V…" at bounding box center [913, 215] width 303 height 86
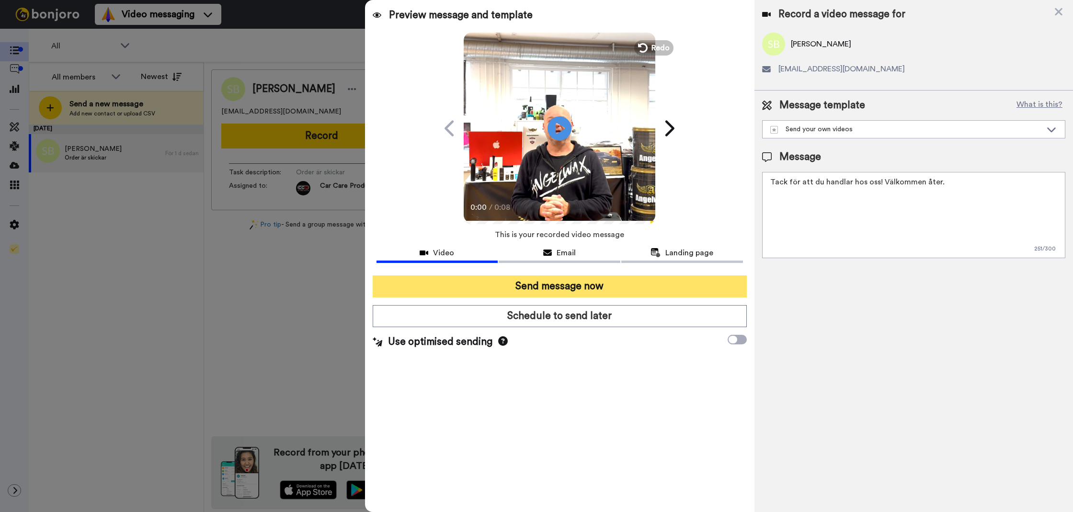
type textarea "Tack för att du handlar hos oss! Välkommen åter."
click at [679, 283] on button "Send message now" at bounding box center [560, 286] width 374 height 22
